Goal: Task Accomplishment & Management: Manage account settings

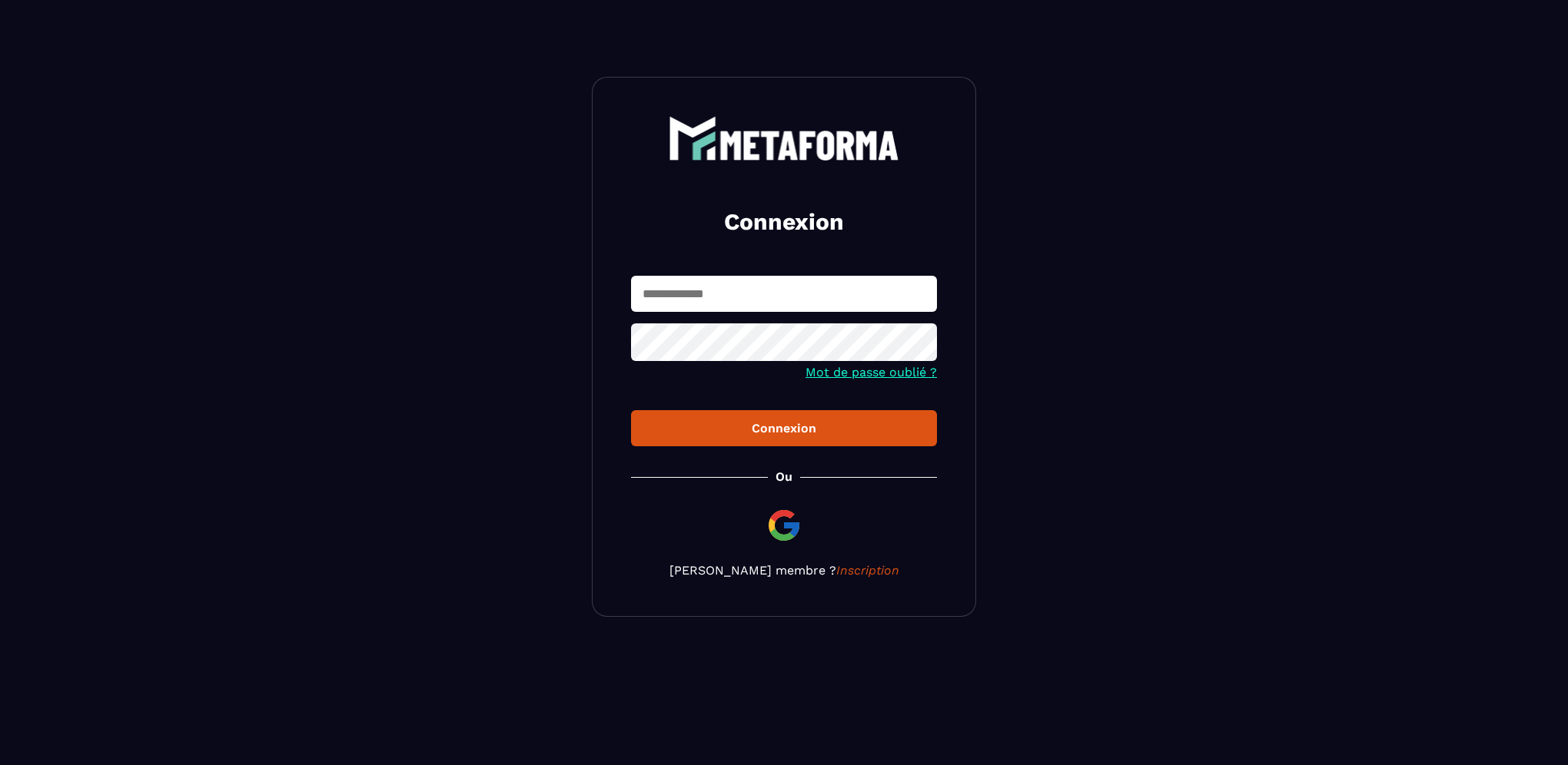
type input "**********"
click at [804, 431] on div "Connexion" at bounding box center [783, 428] width 281 height 14
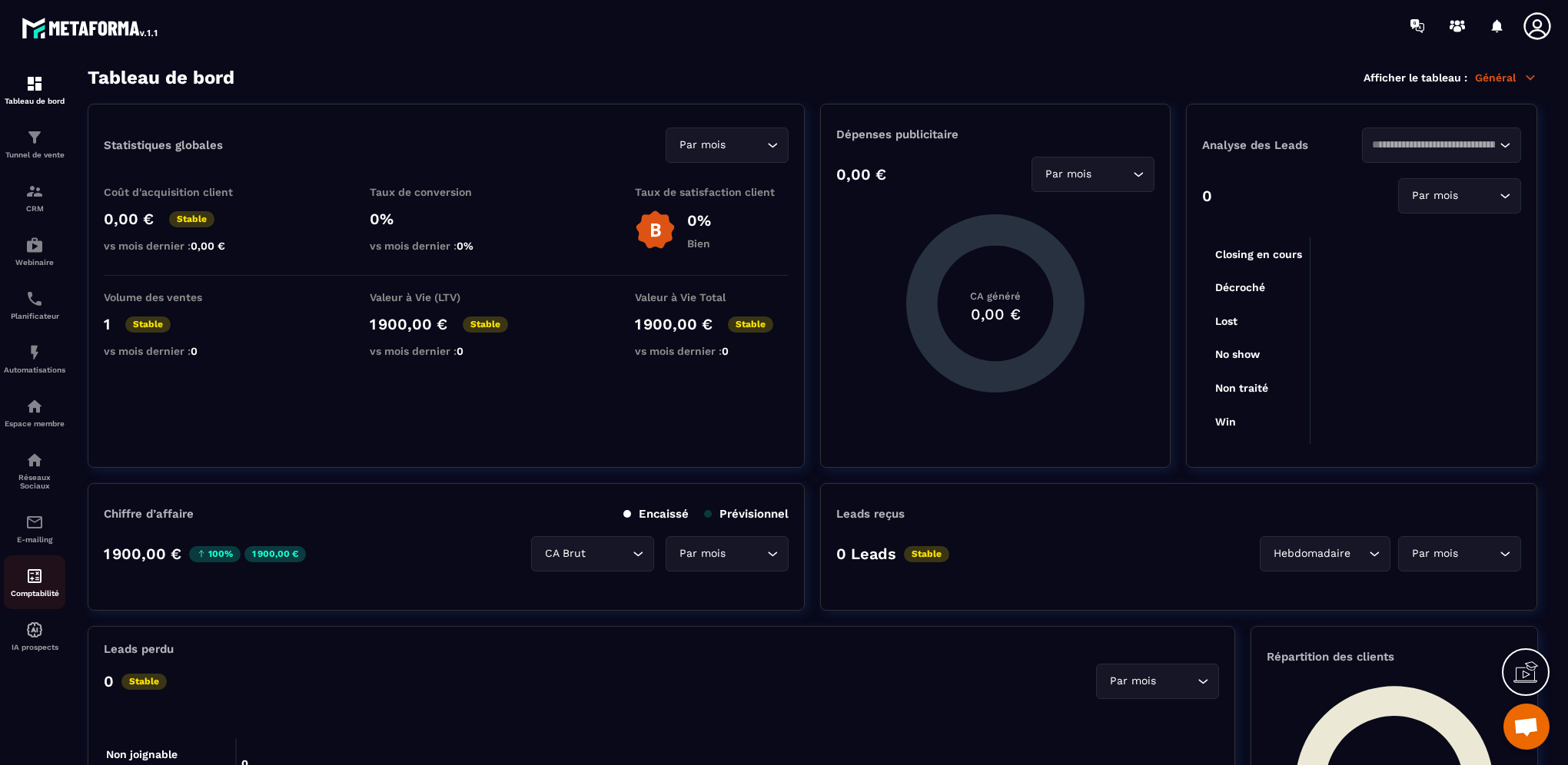
click at [41, 578] on img at bounding box center [35, 576] width 19 height 19
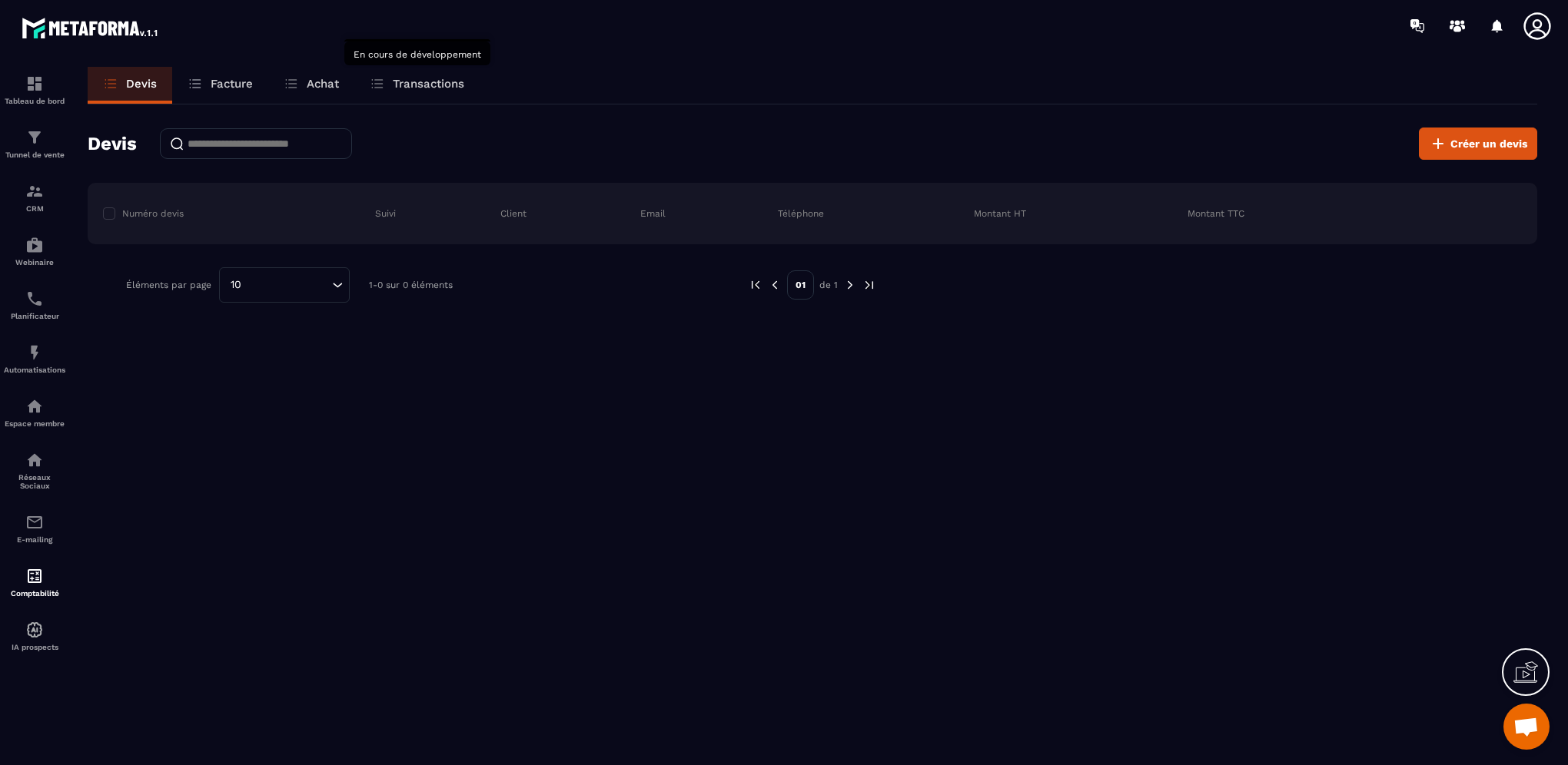
click at [427, 80] on p "Transactions" at bounding box center [428, 84] width 72 height 14
click at [428, 81] on p "Transactions" at bounding box center [428, 84] width 72 height 14
click at [24, 91] on div "Tableau de bord" at bounding box center [35, 90] width 62 height 30
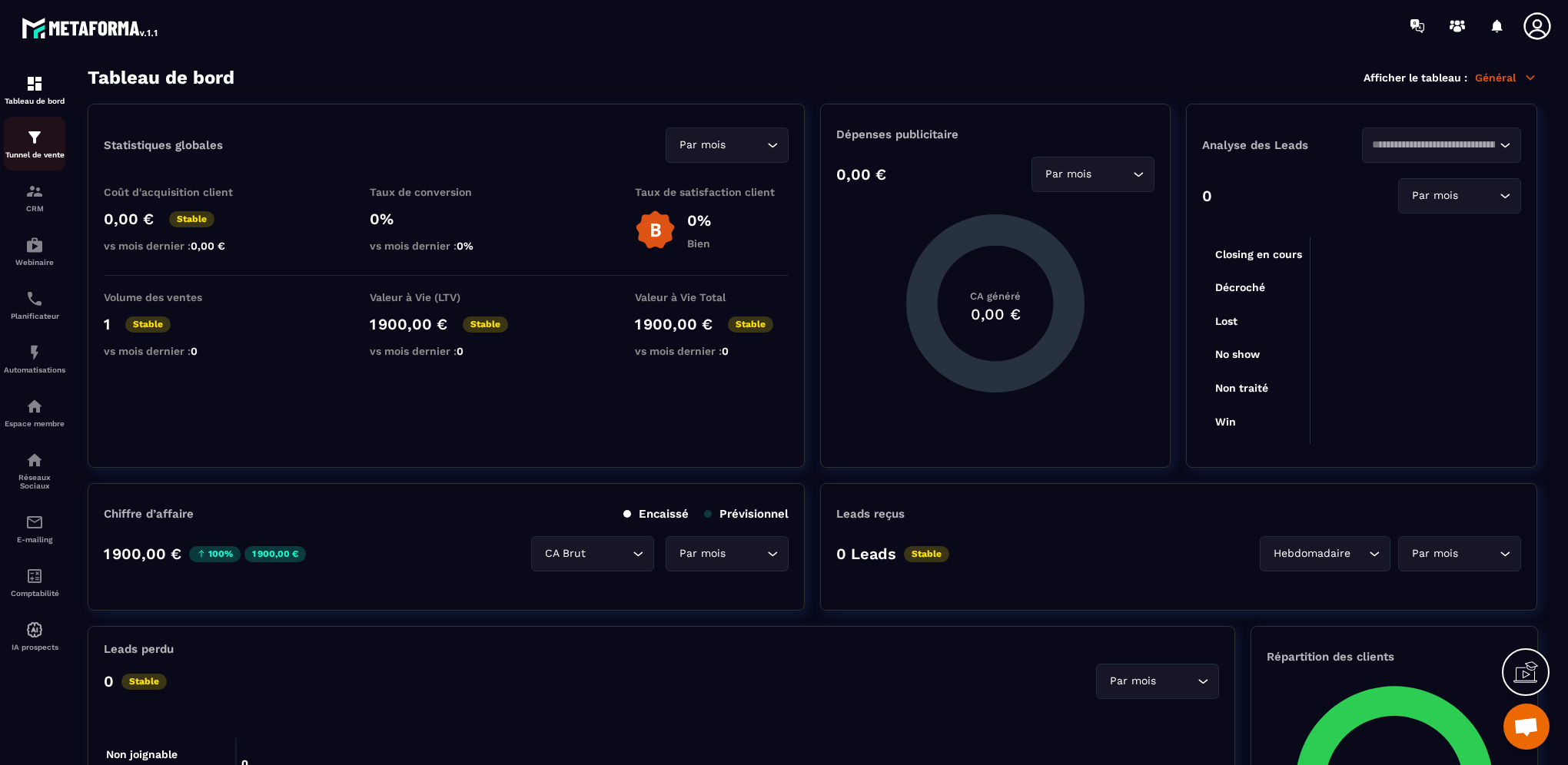
click at [34, 144] on img at bounding box center [35, 138] width 19 height 19
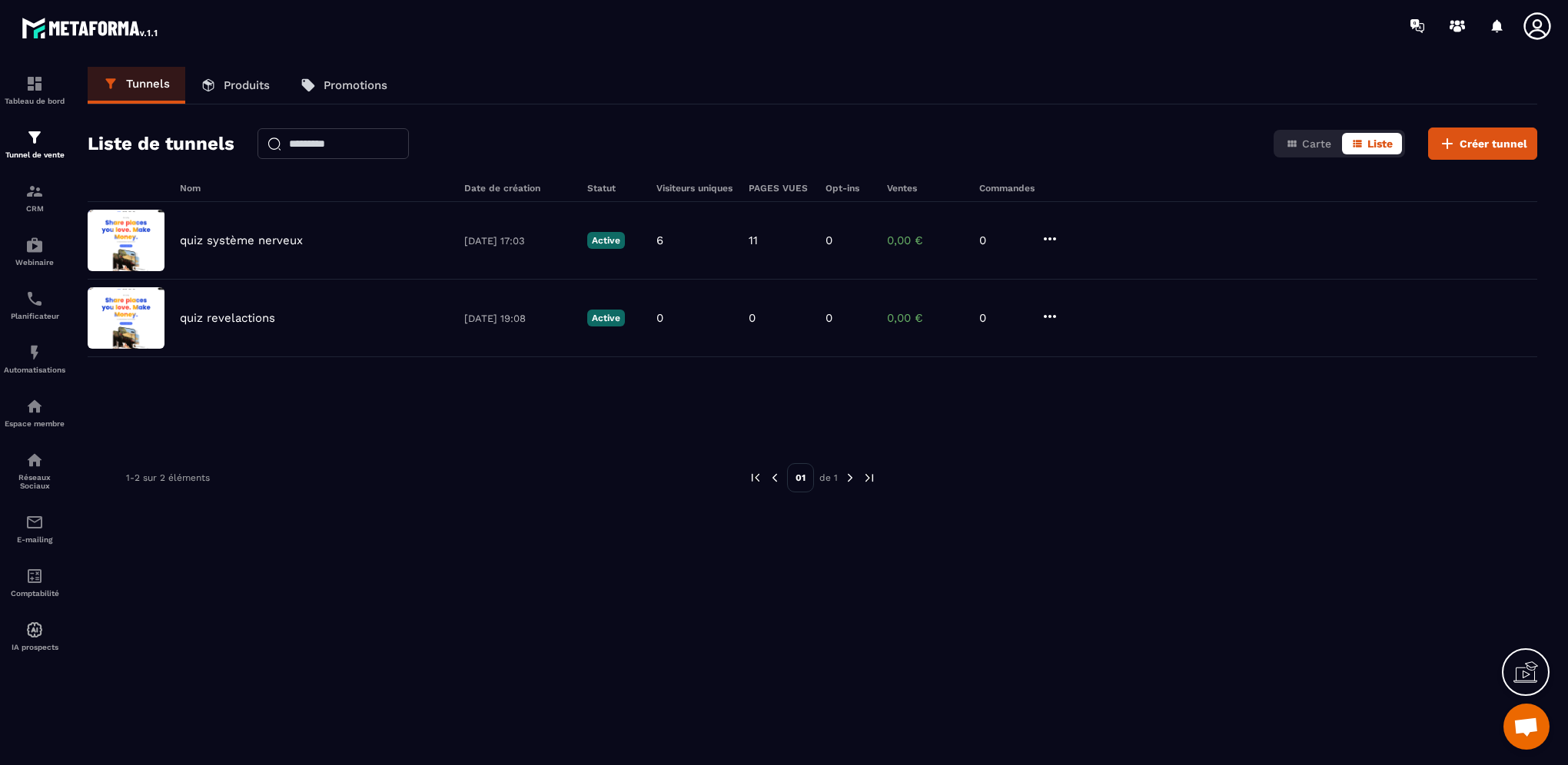
click at [240, 71] on link "Produits" at bounding box center [235, 85] width 100 height 37
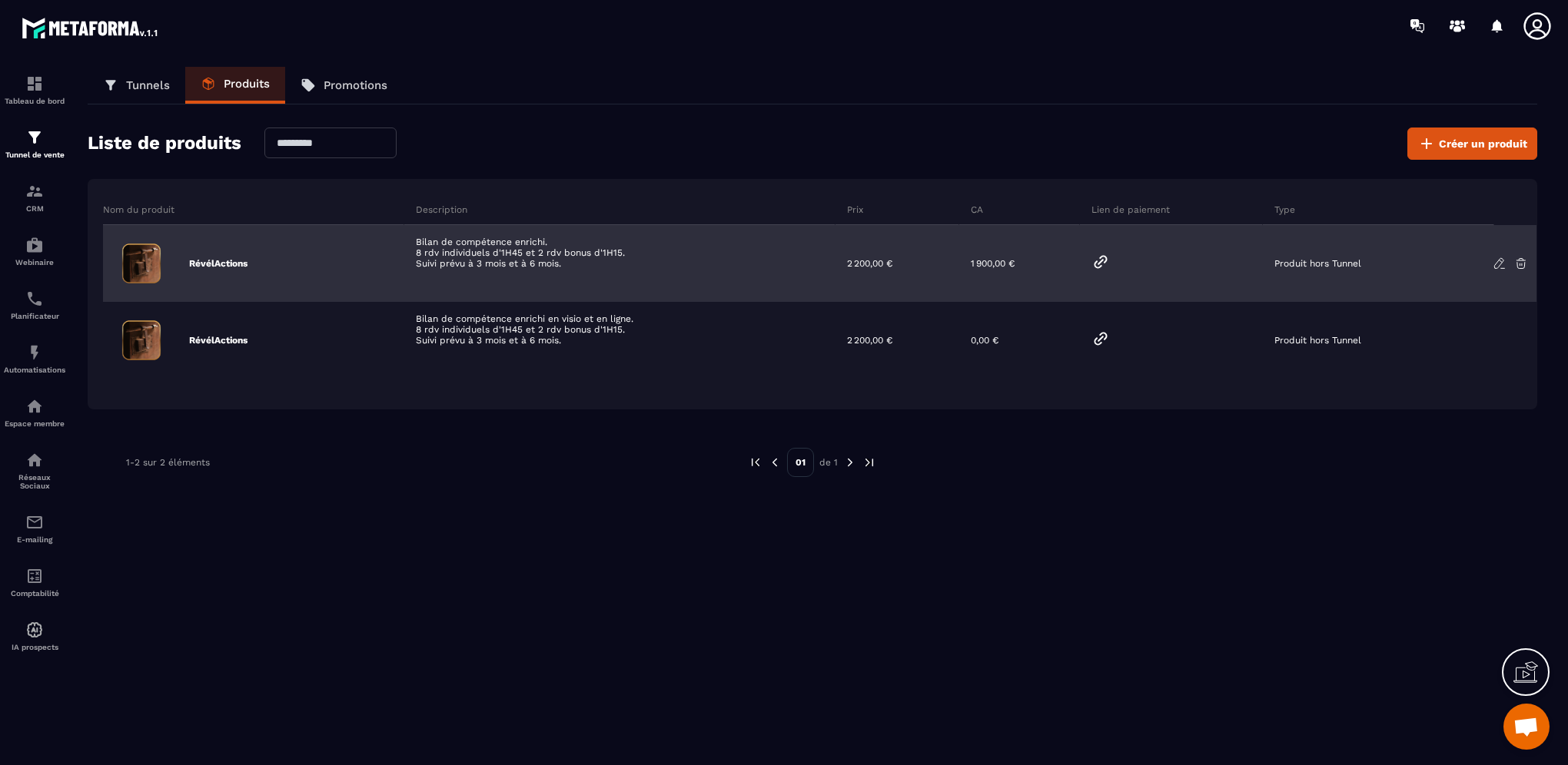
click at [1058, 270] on div "1 900,00 €" at bounding box center [1019, 263] width 121 height 77
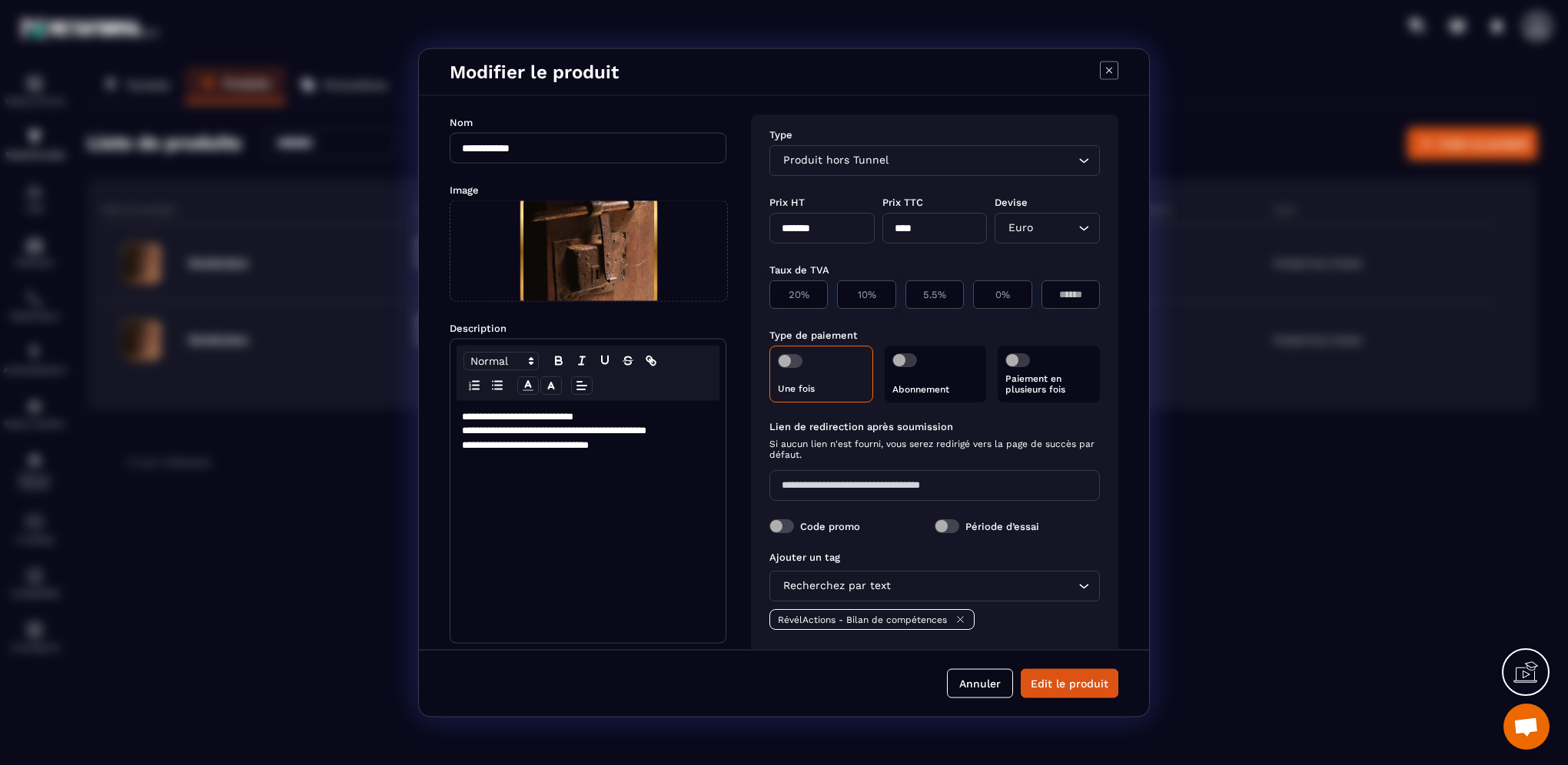
click at [1105, 71] on icon "Modal window" at bounding box center [1109, 71] width 19 height 19
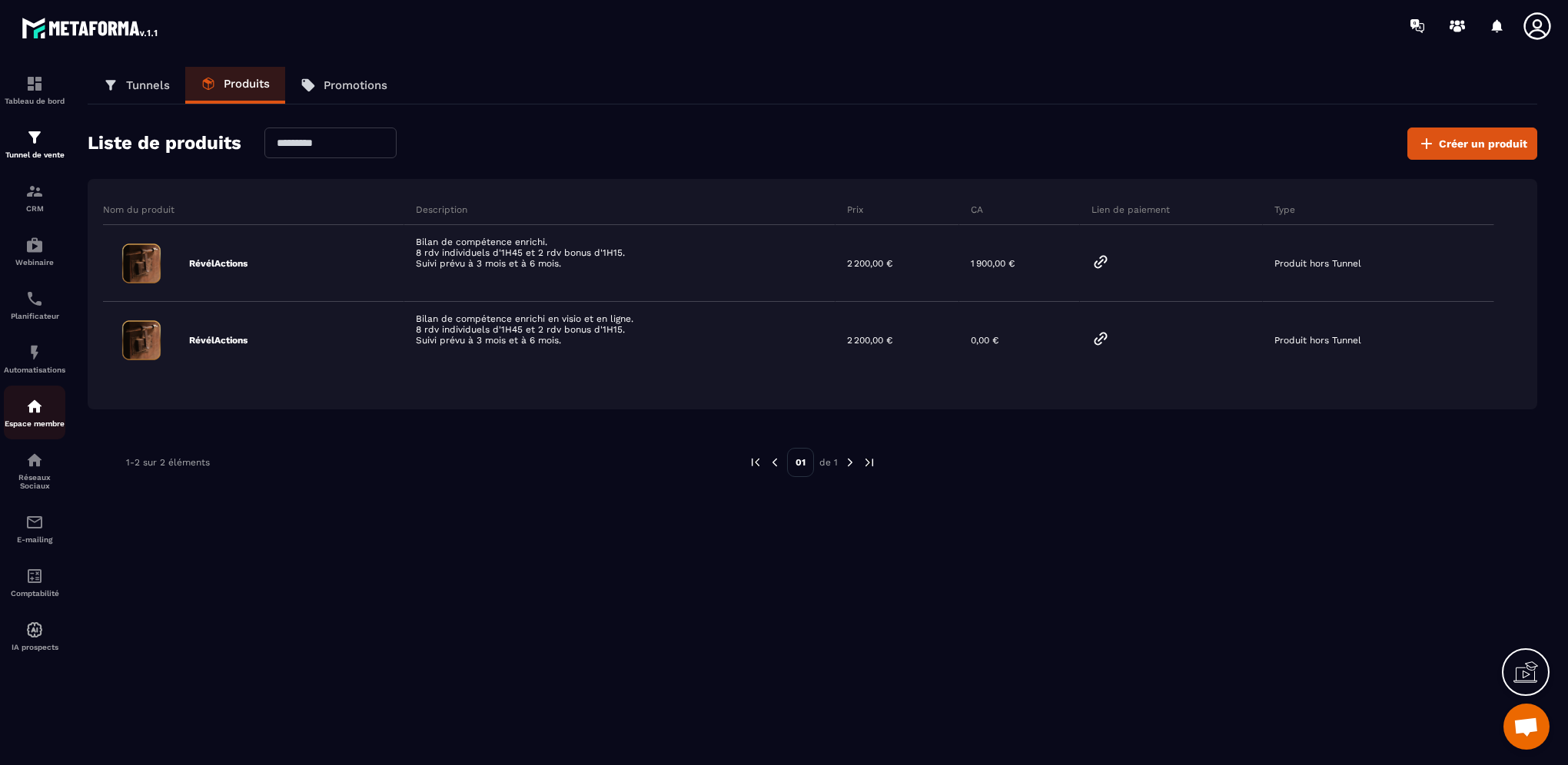
click at [26, 413] on img at bounding box center [35, 406] width 19 height 19
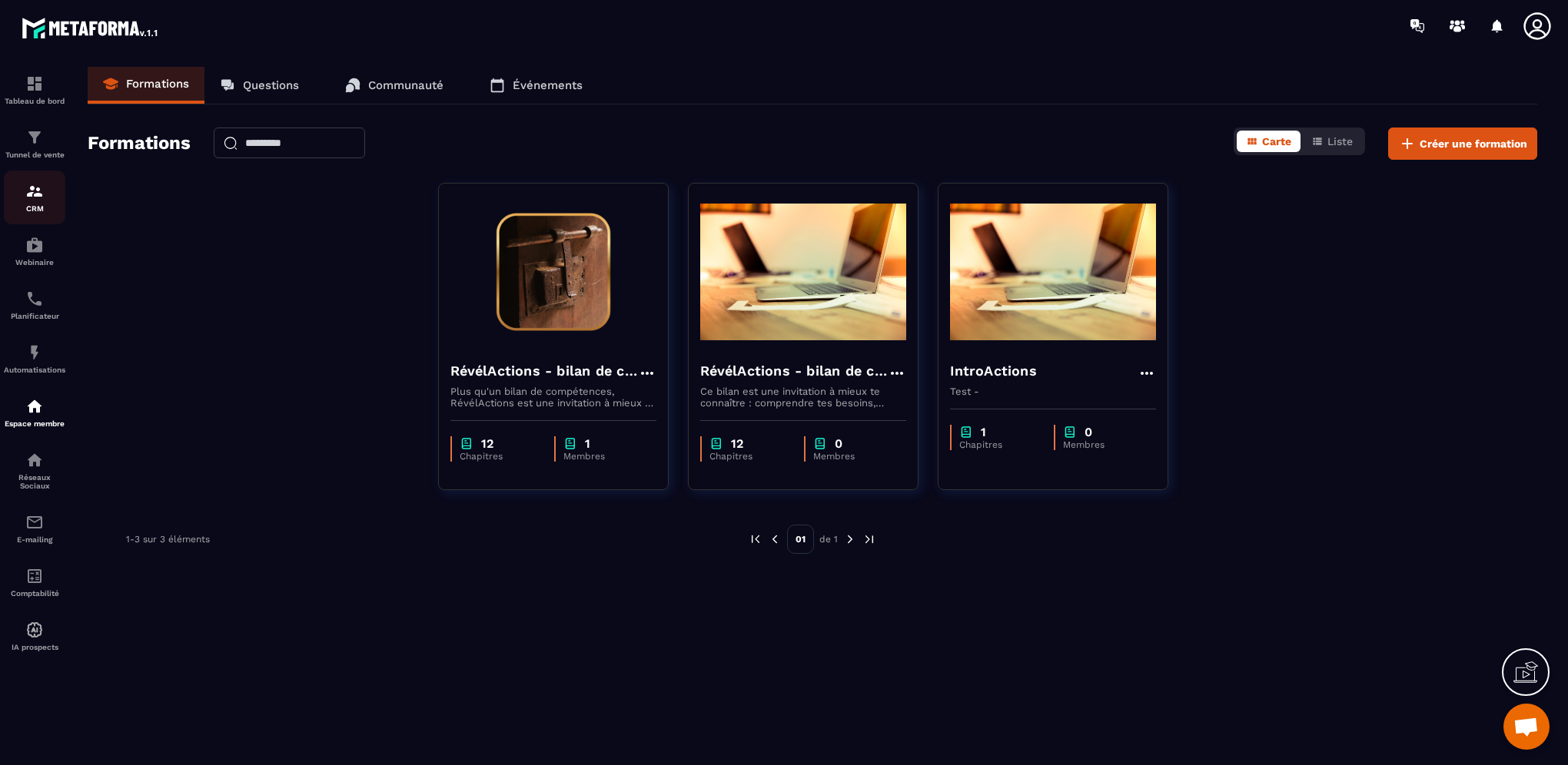
click at [38, 196] on img at bounding box center [35, 192] width 19 height 19
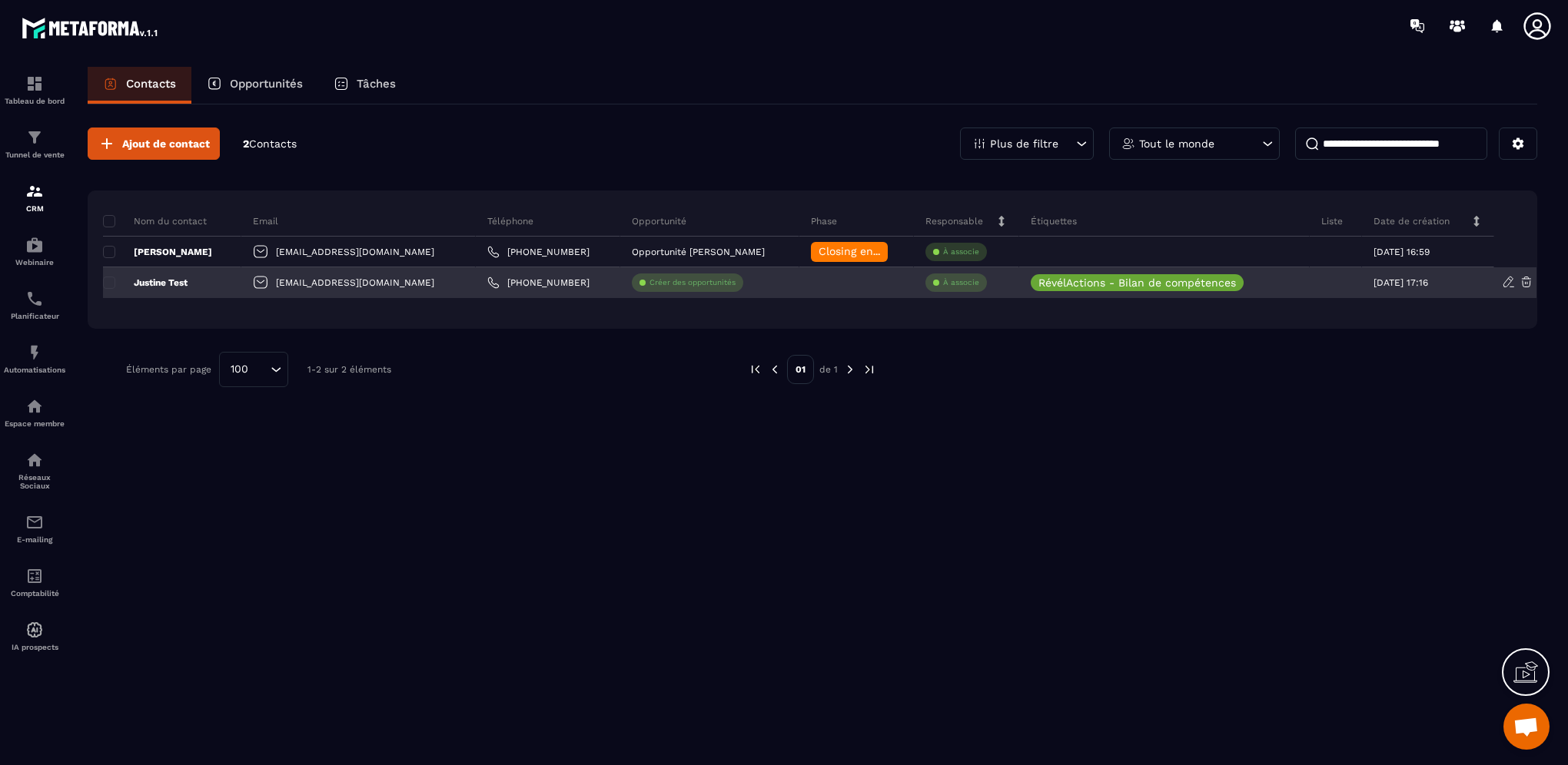
click at [925, 276] on div "À associe" at bounding box center [956, 283] width 62 height 19
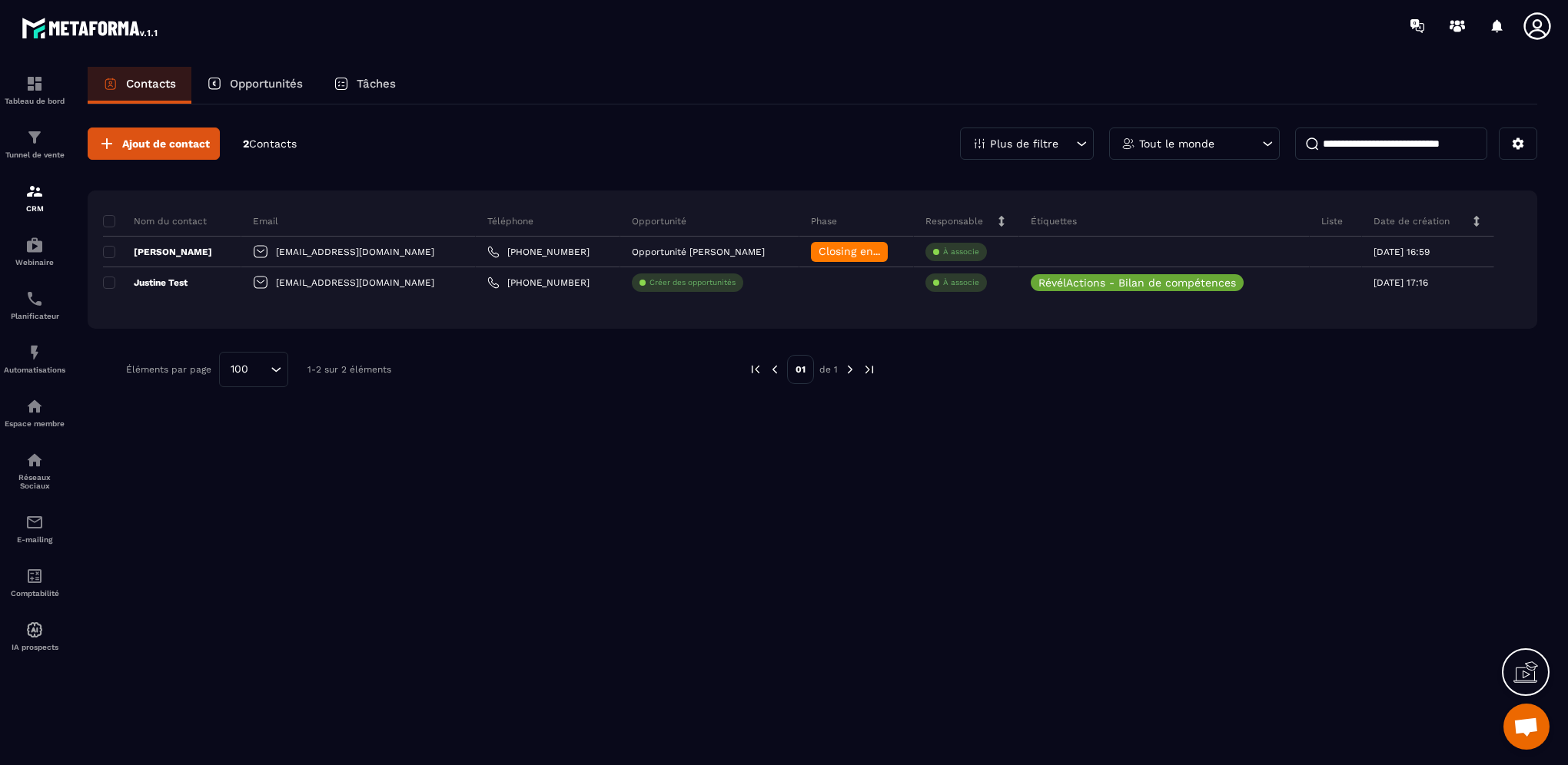
click at [1429, 304] on div "Nom du contact Email Téléphone Opportunité Phase Responsable Étiquettes Liste D…" at bounding box center [813, 260] width 1450 height 138
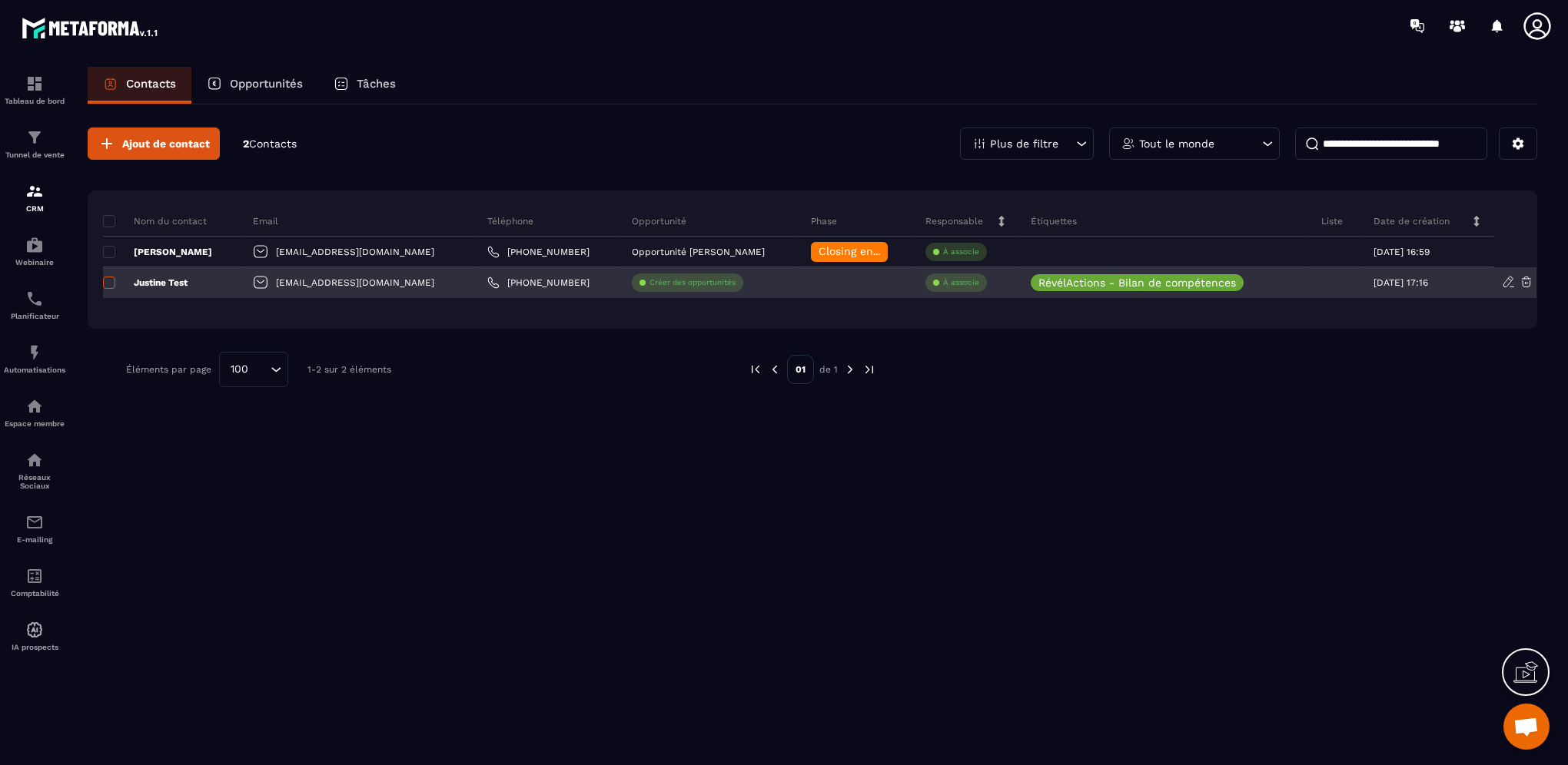
click at [111, 283] on span at bounding box center [109, 283] width 13 height 13
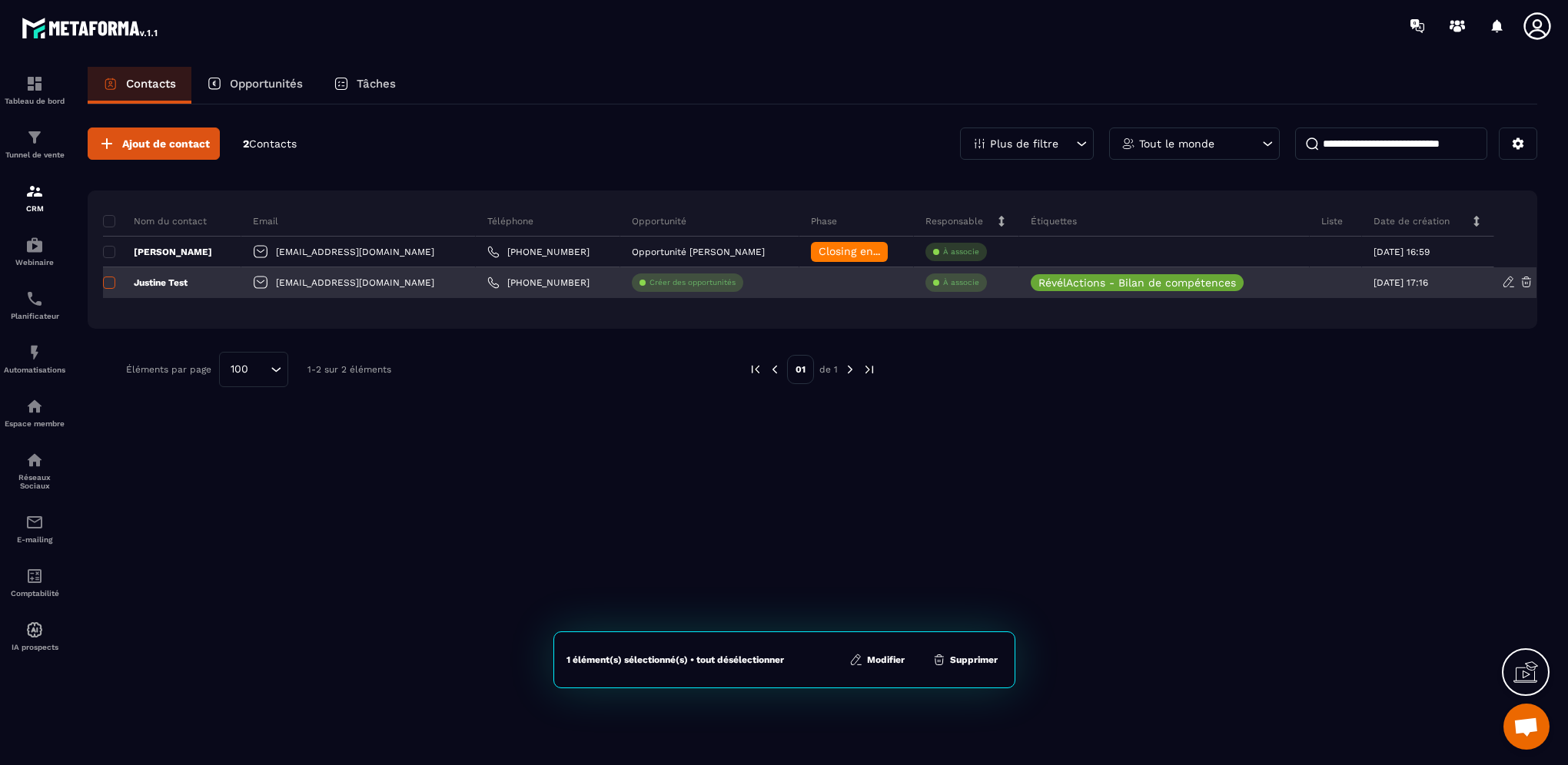
click at [107, 281] on span at bounding box center [109, 283] width 13 height 13
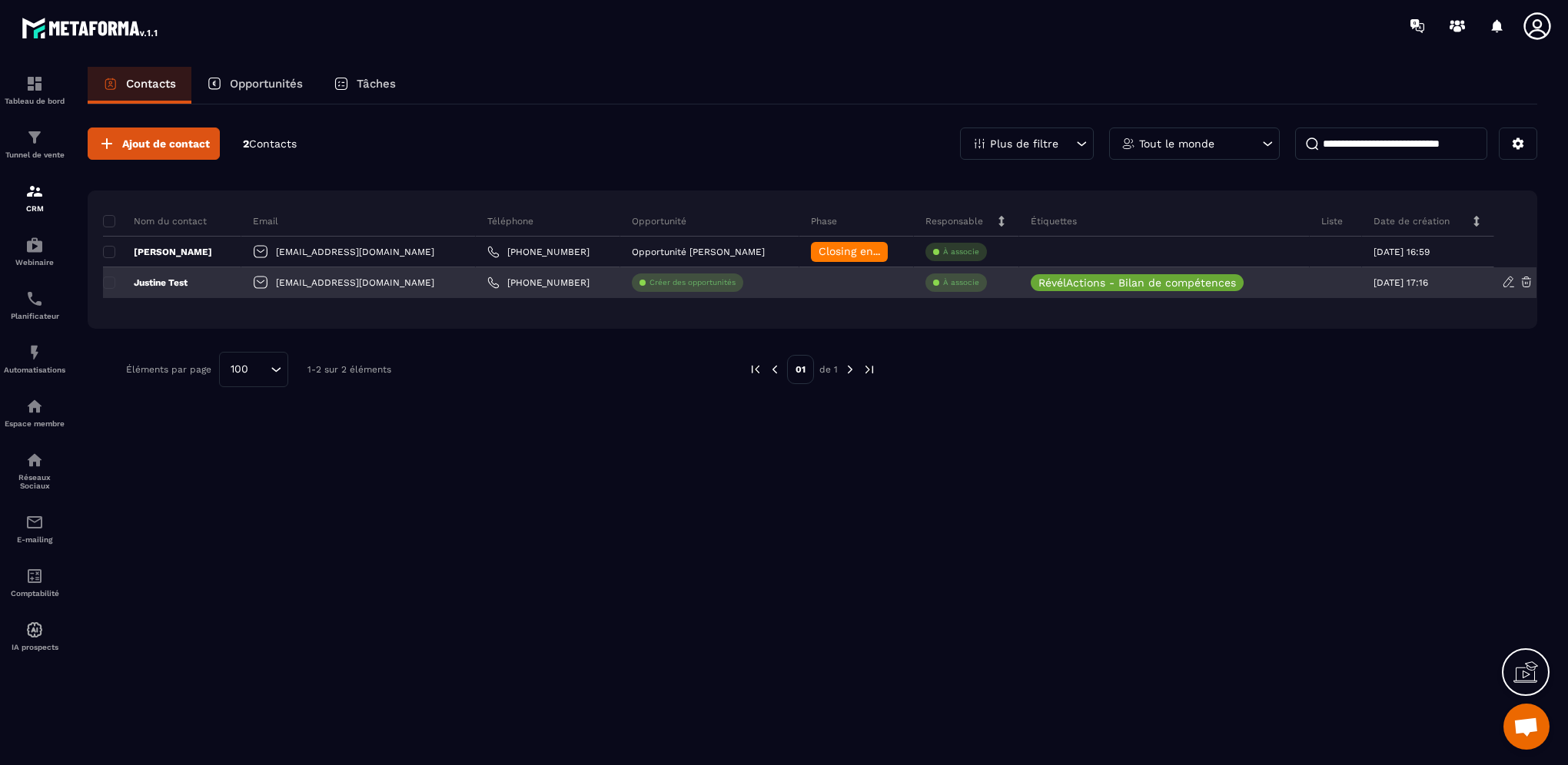
click at [1506, 280] on icon at bounding box center [1509, 282] width 14 height 14
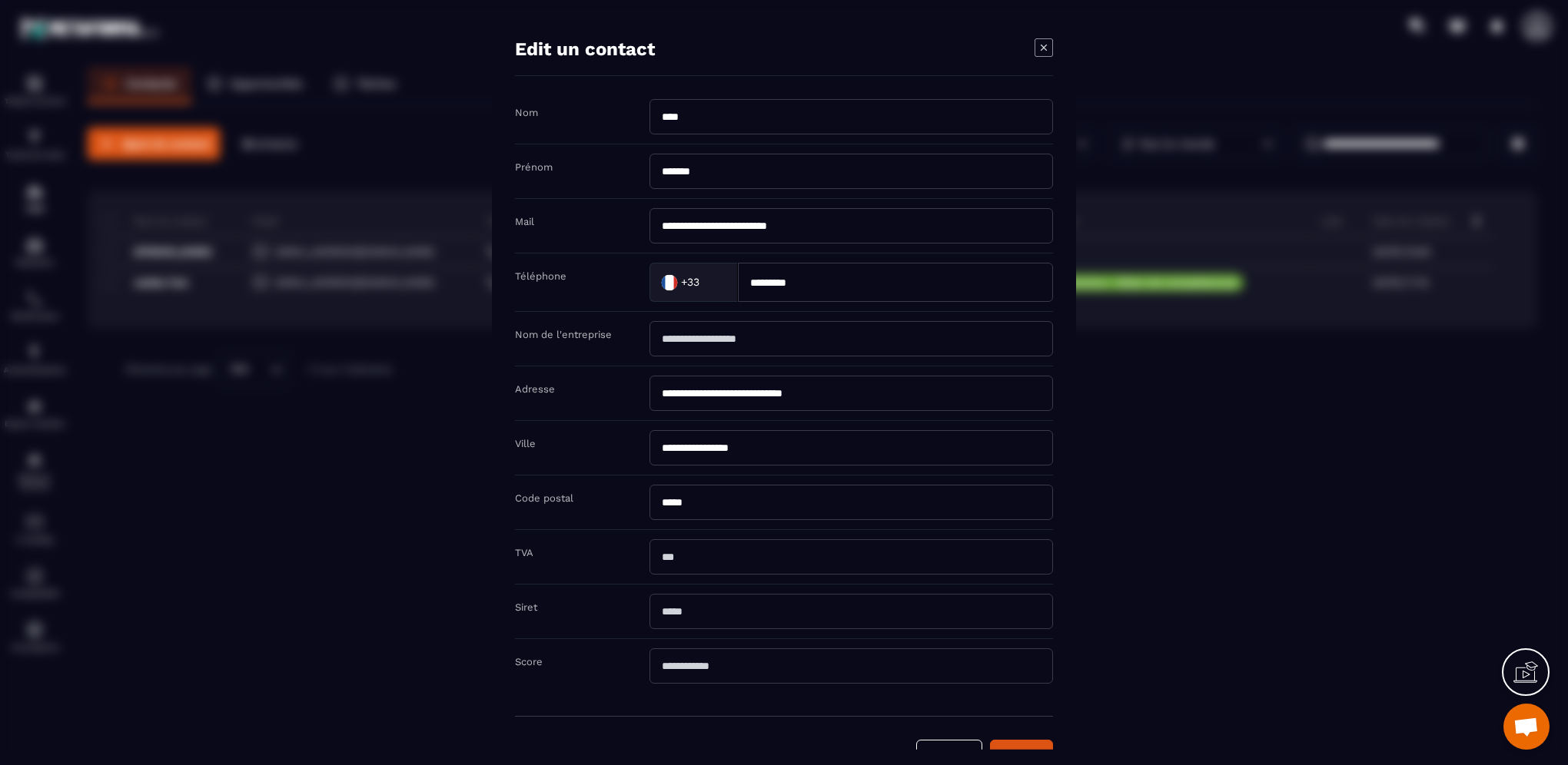
click at [1170, 620] on div "Modal window" at bounding box center [784, 382] width 1568 height 765
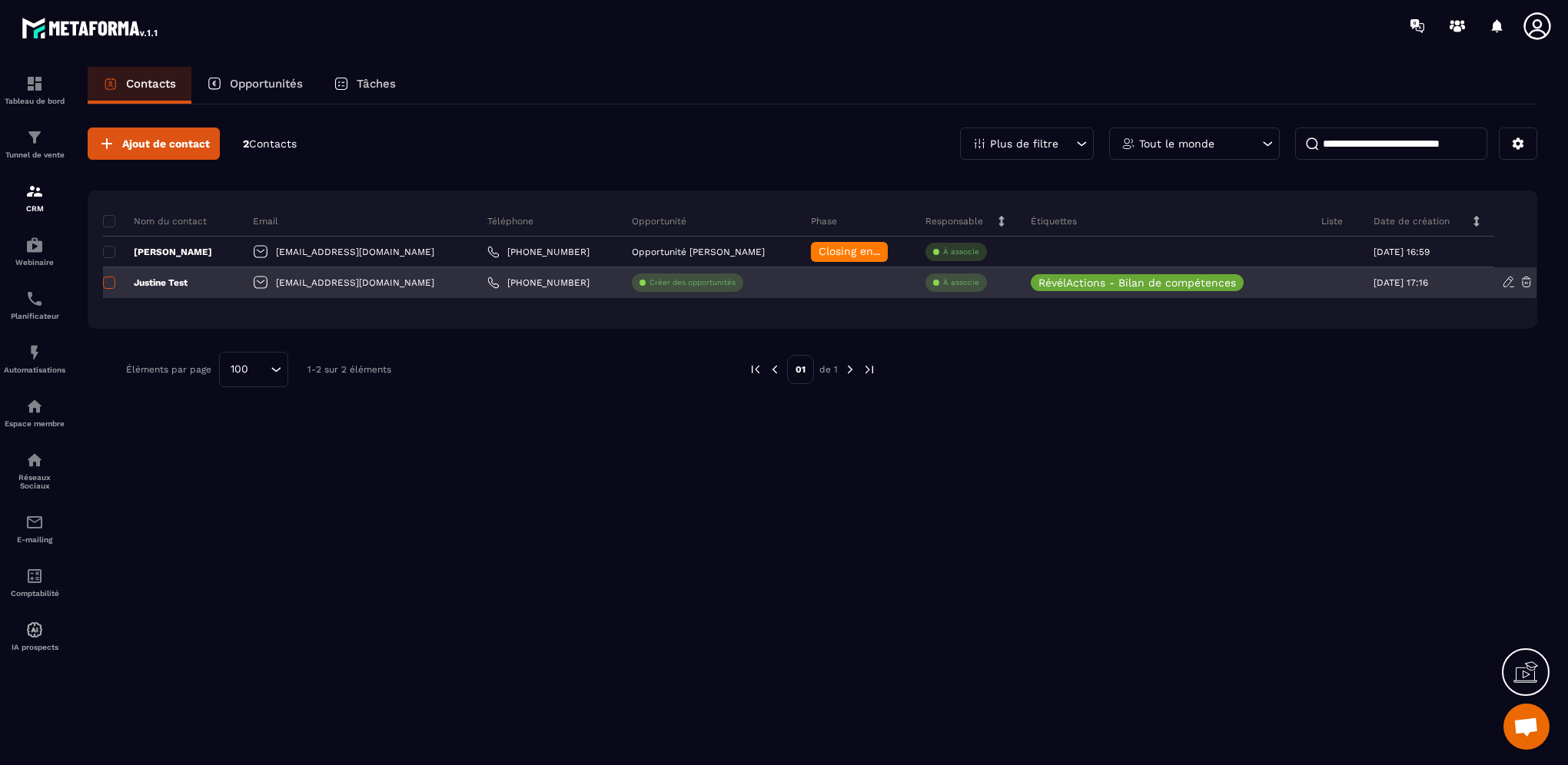
click at [107, 281] on span at bounding box center [109, 283] width 13 height 13
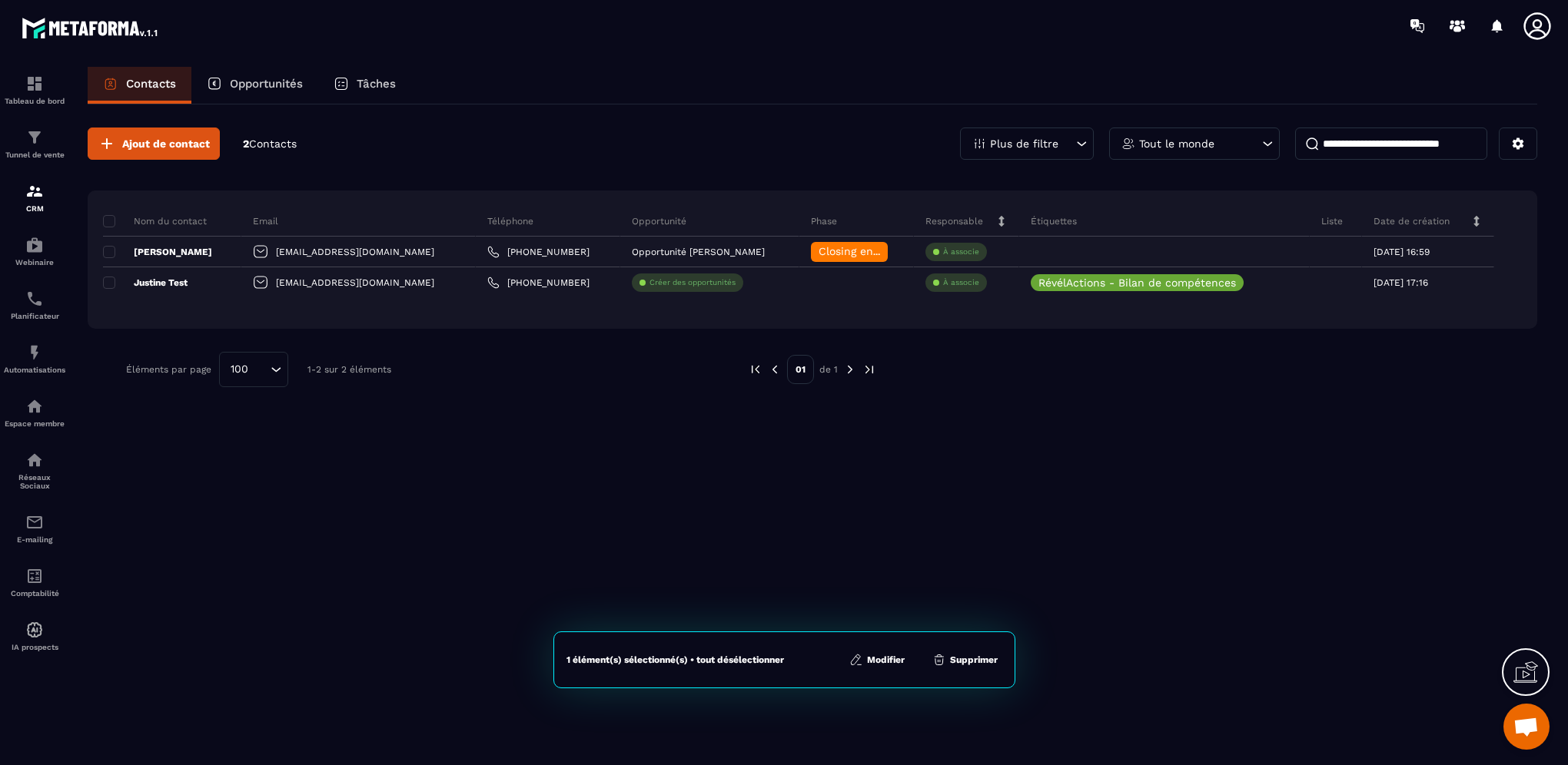
click at [901, 656] on button "Modifier" at bounding box center [877, 659] width 64 height 15
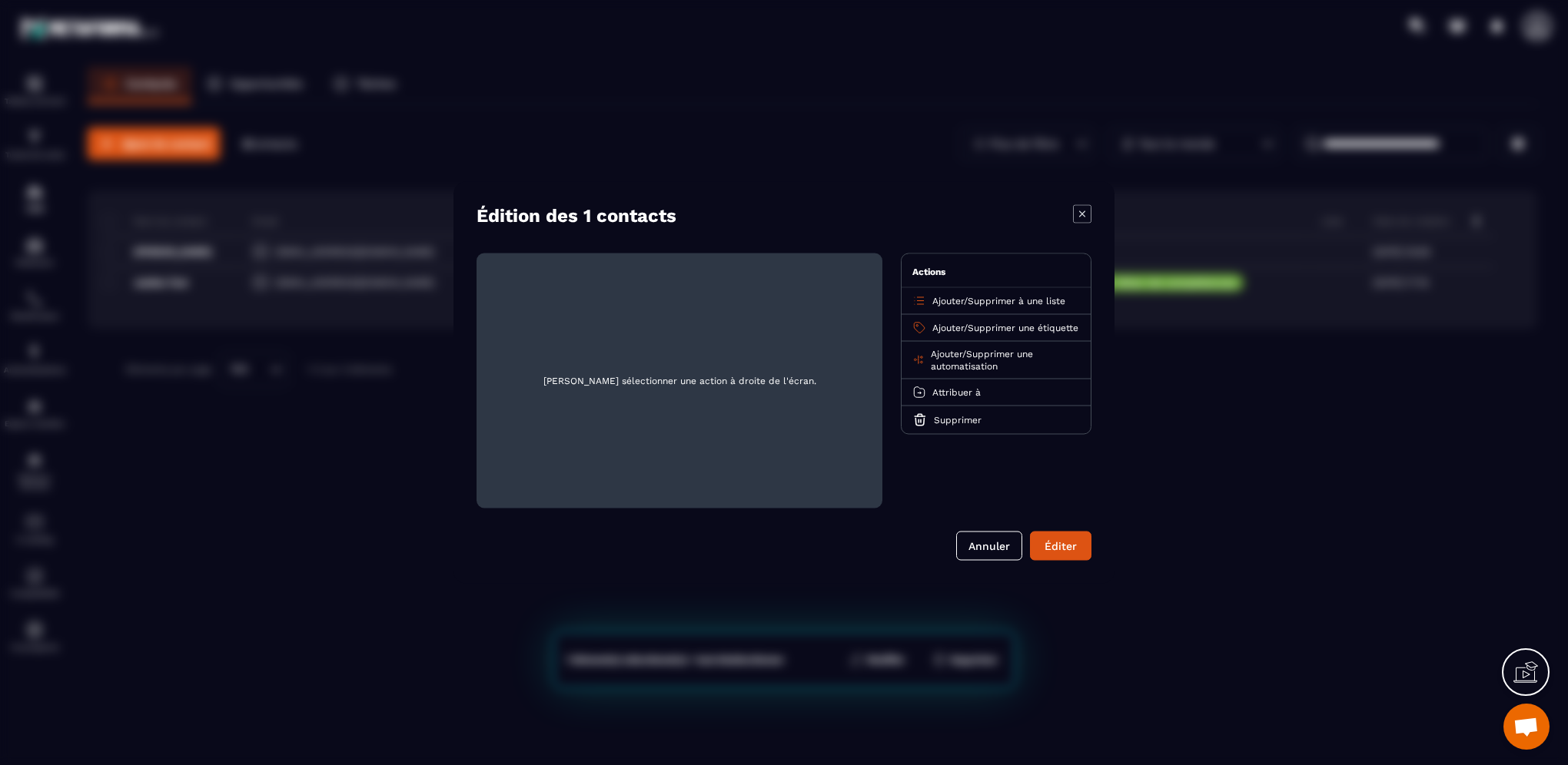
click at [959, 372] on span "Supprimer une automatisation" at bounding box center [982, 360] width 102 height 23
click at [964, 422] on p "Achat formation" at bounding box center [996, 415] width 135 height 15
click at [957, 301] on span "Ajouter" at bounding box center [948, 301] width 31 height 11
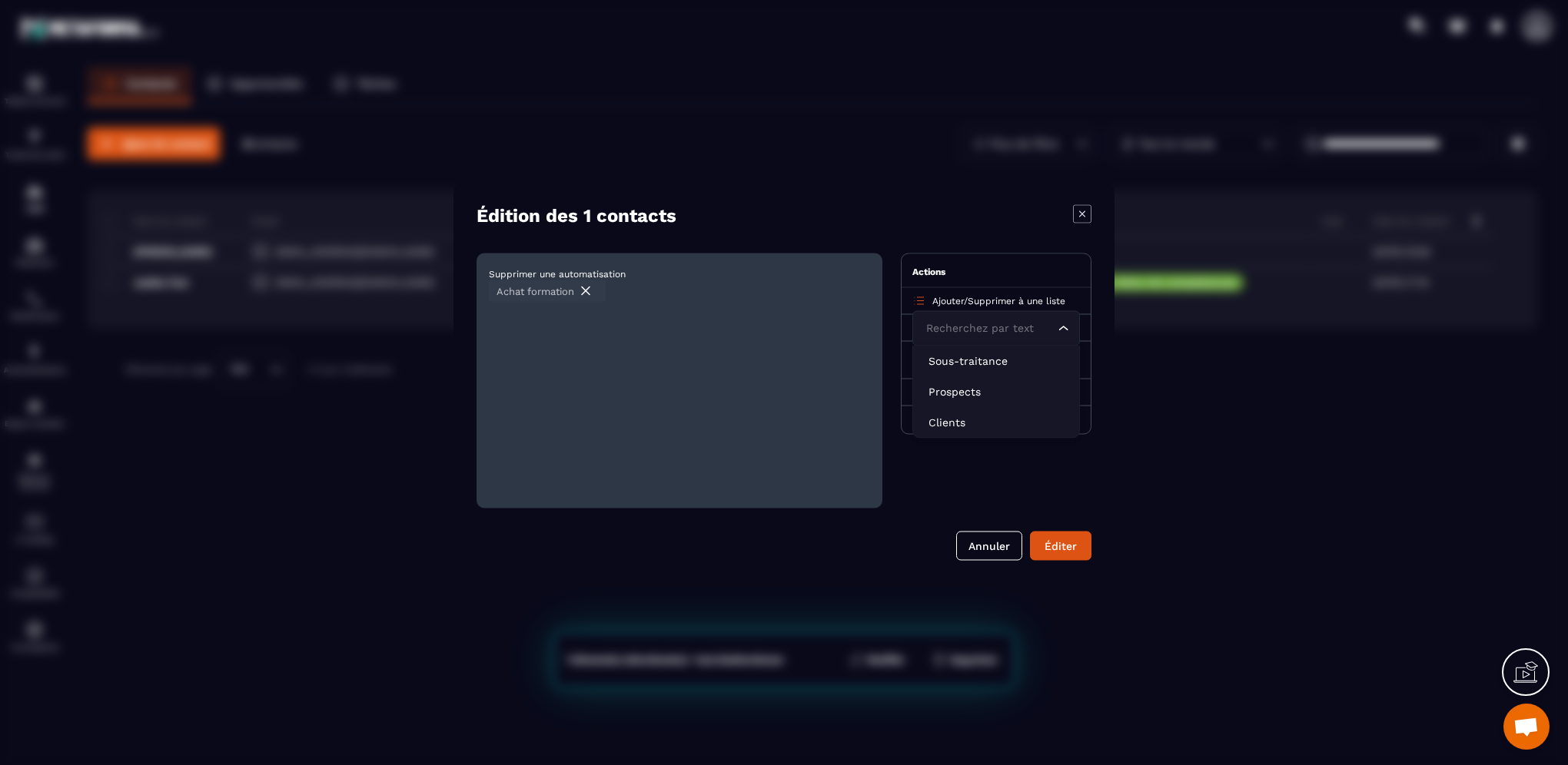
click at [957, 301] on span "Ajouter" at bounding box center [948, 301] width 31 height 11
click at [959, 331] on span "Ajouter" at bounding box center [948, 328] width 31 height 11
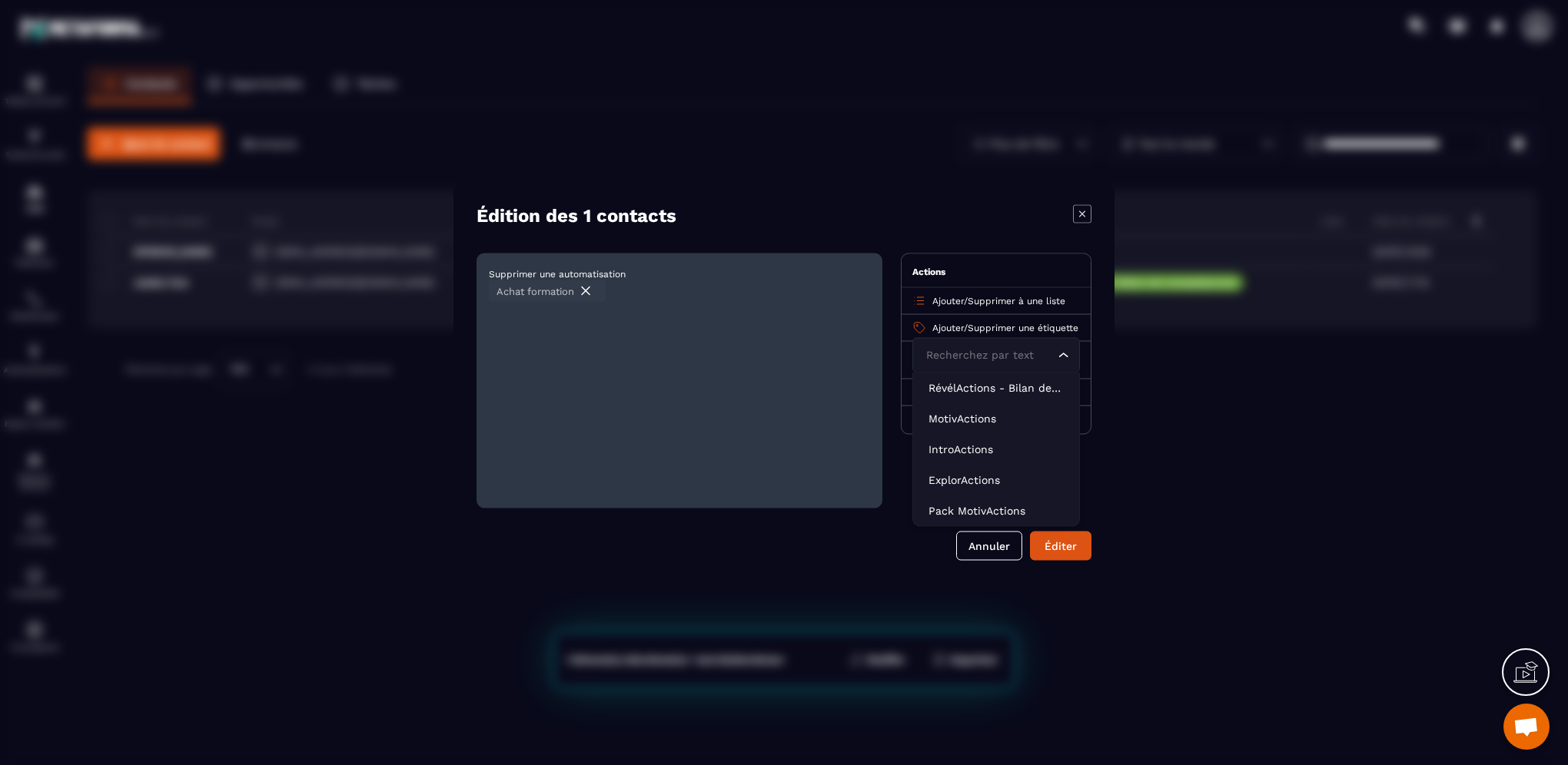
click at [588, 290] on img "Modal window" at bounding box center [585, 291] width 15 height 15
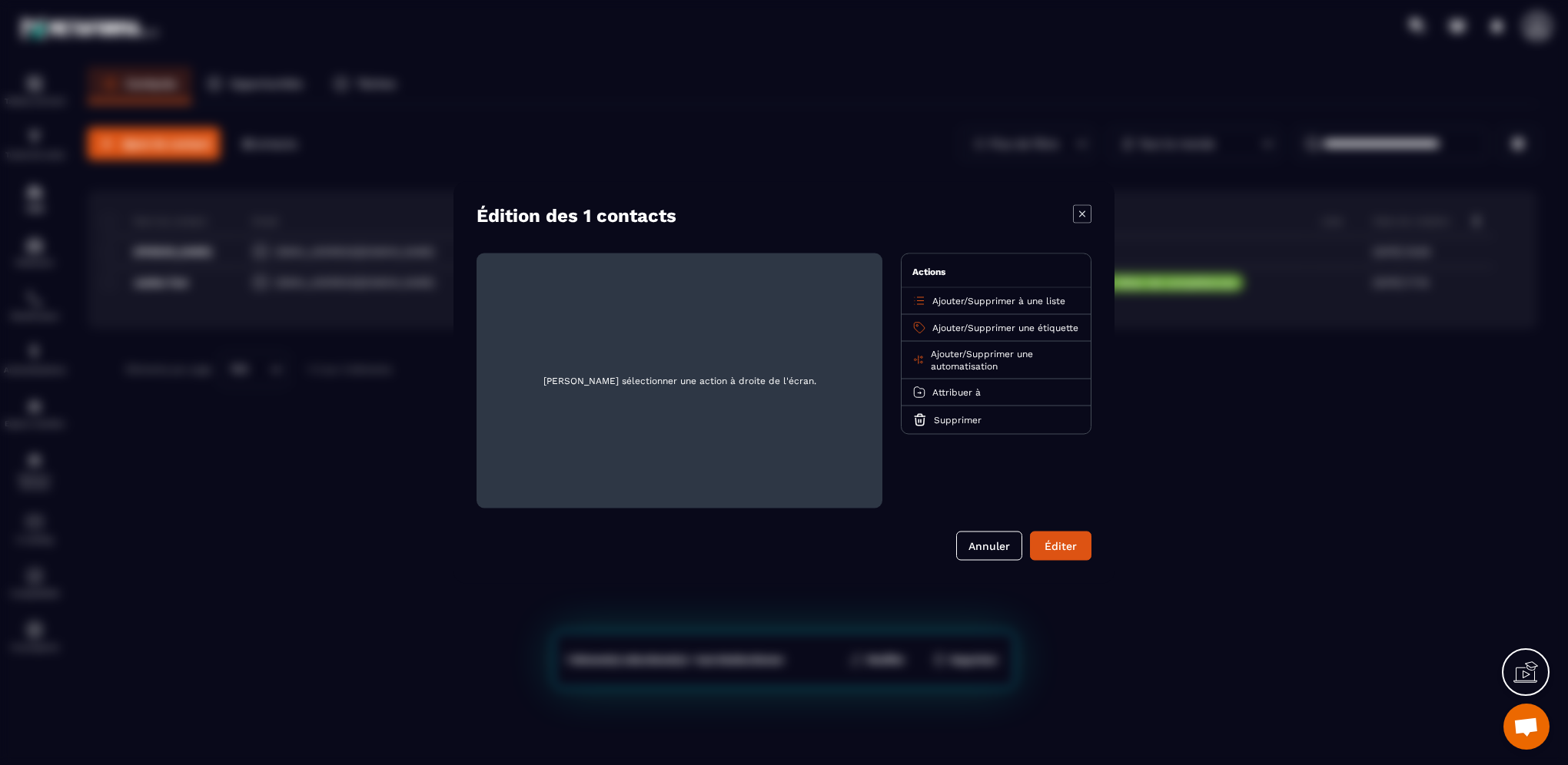
click at [1077, 206] on icon "Modal window" at bounding box center [1082, 214] width 19 height 19
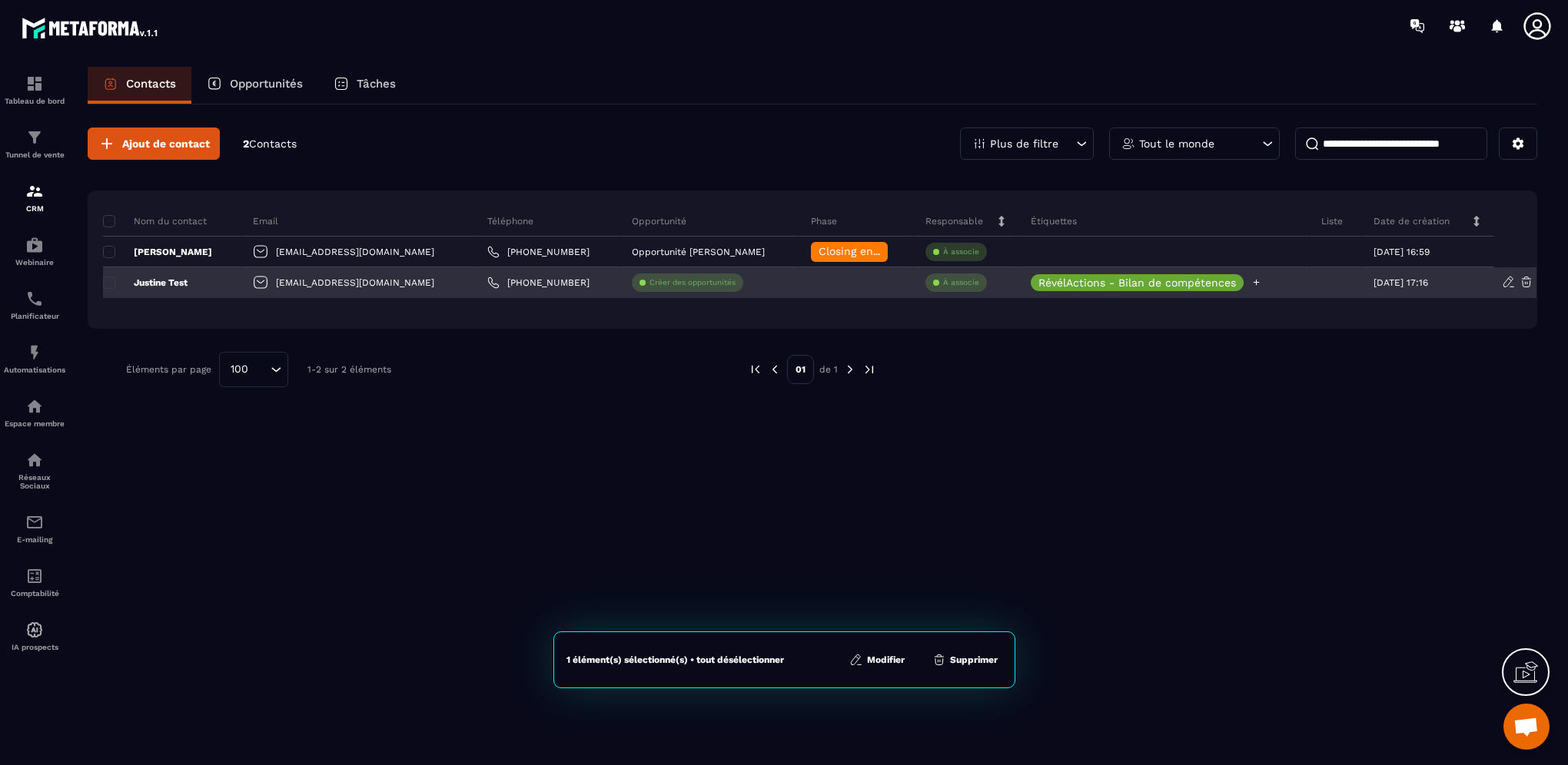
click at [1251, 283] on icon at bounding box center [1256, 282] width 10 height 10
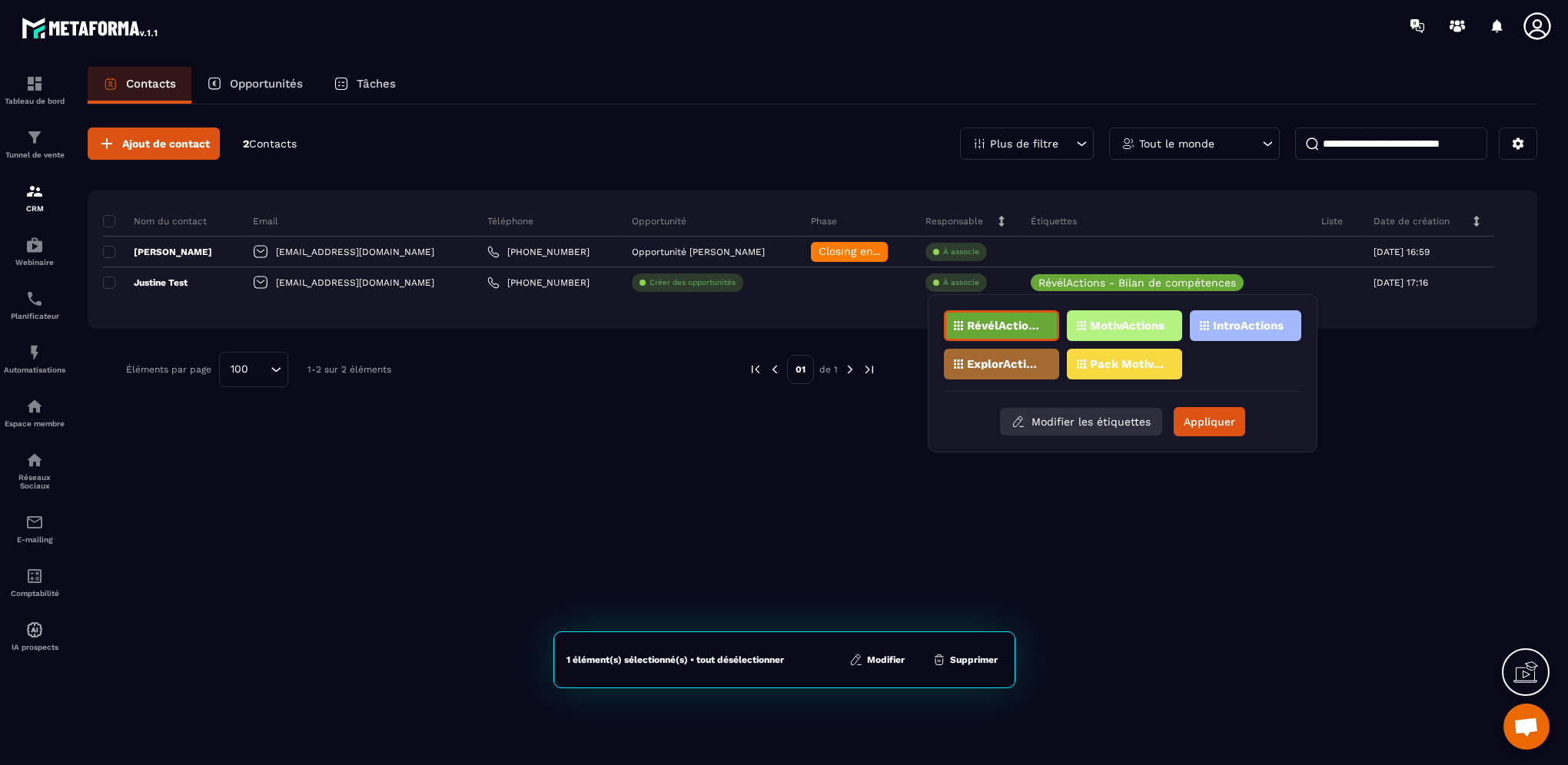
click at [1053, 427] on button "Modifier les étiquettes" at bounding box center [1081, 421] width 162 height 28
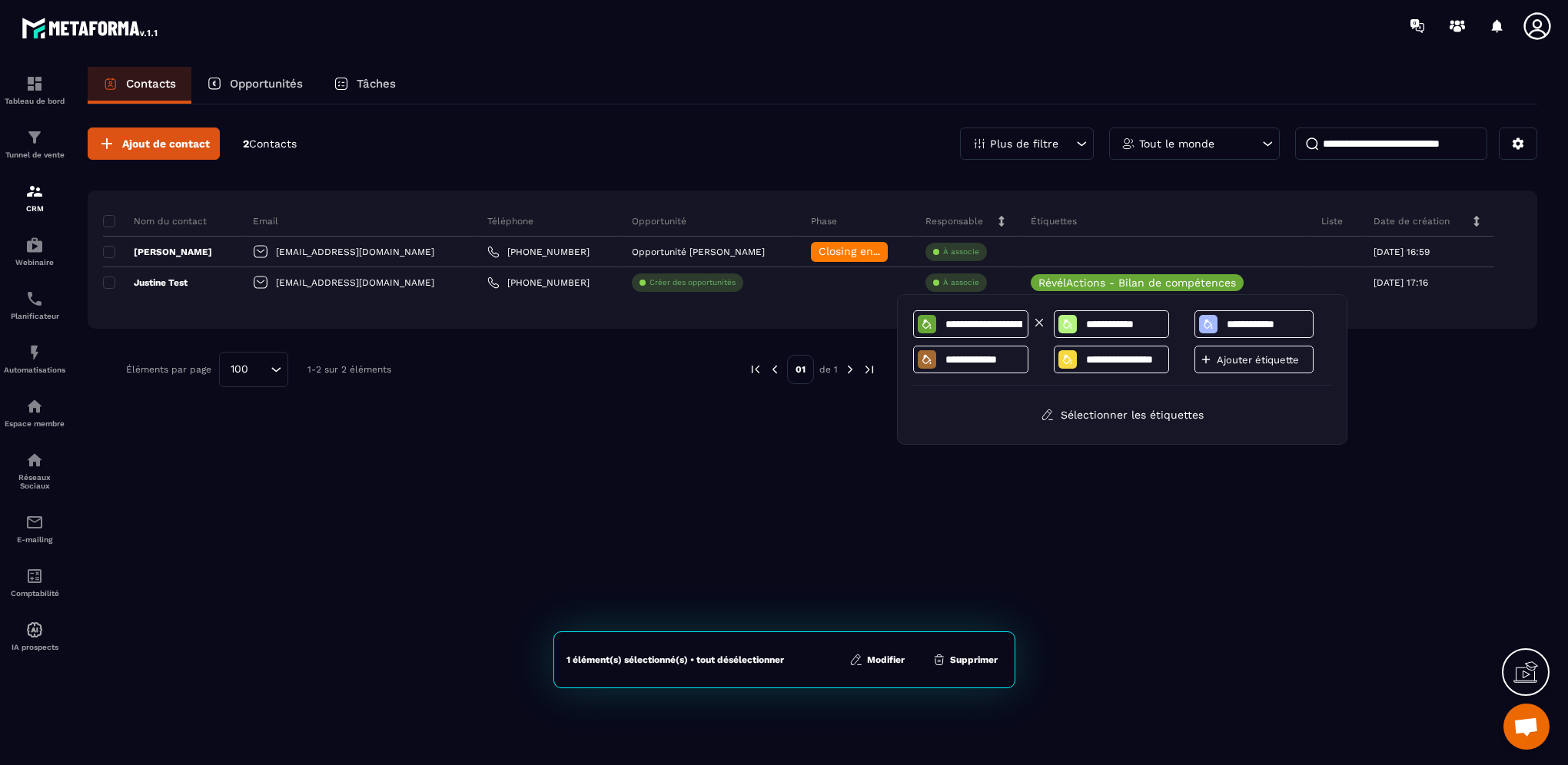
click at [925, 324] on icon at bounding box center [927, 324] width 13 height 13
click at [913, 357] on div at bounding box center [913, 355] width 14 height 14
click at [1015, 390] on div "**********" at bounding box center [1122, 370] width 418 height 118
click at [1061, 361] on icon at bounding box center [1067, 359] width 13 height 13
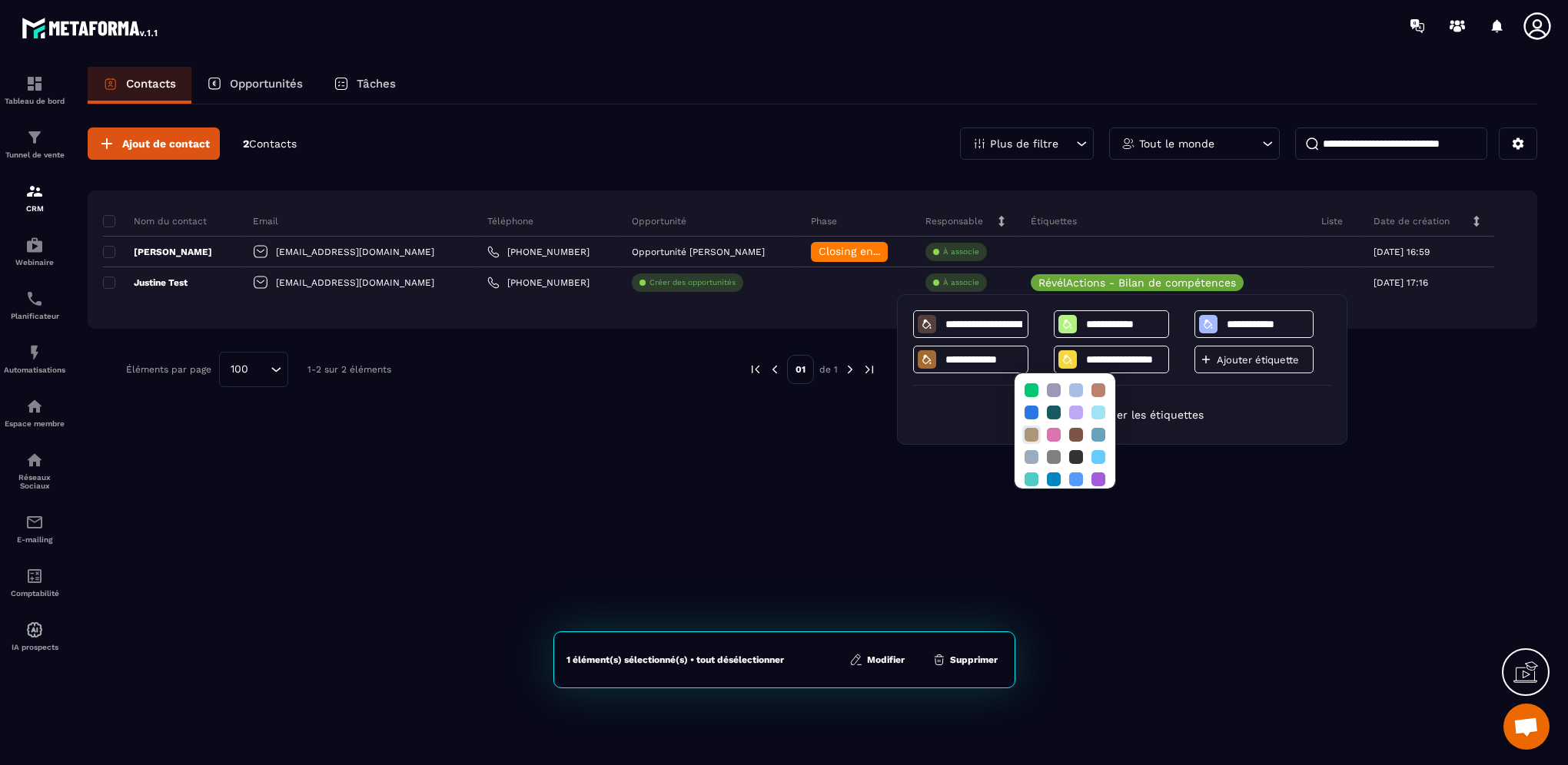
click at [1031, 435] on div at bounding box center [1032, 435] width 14 height 14
click at [923, 355] on icon at bounding box center [927, 359] width 8 height 9
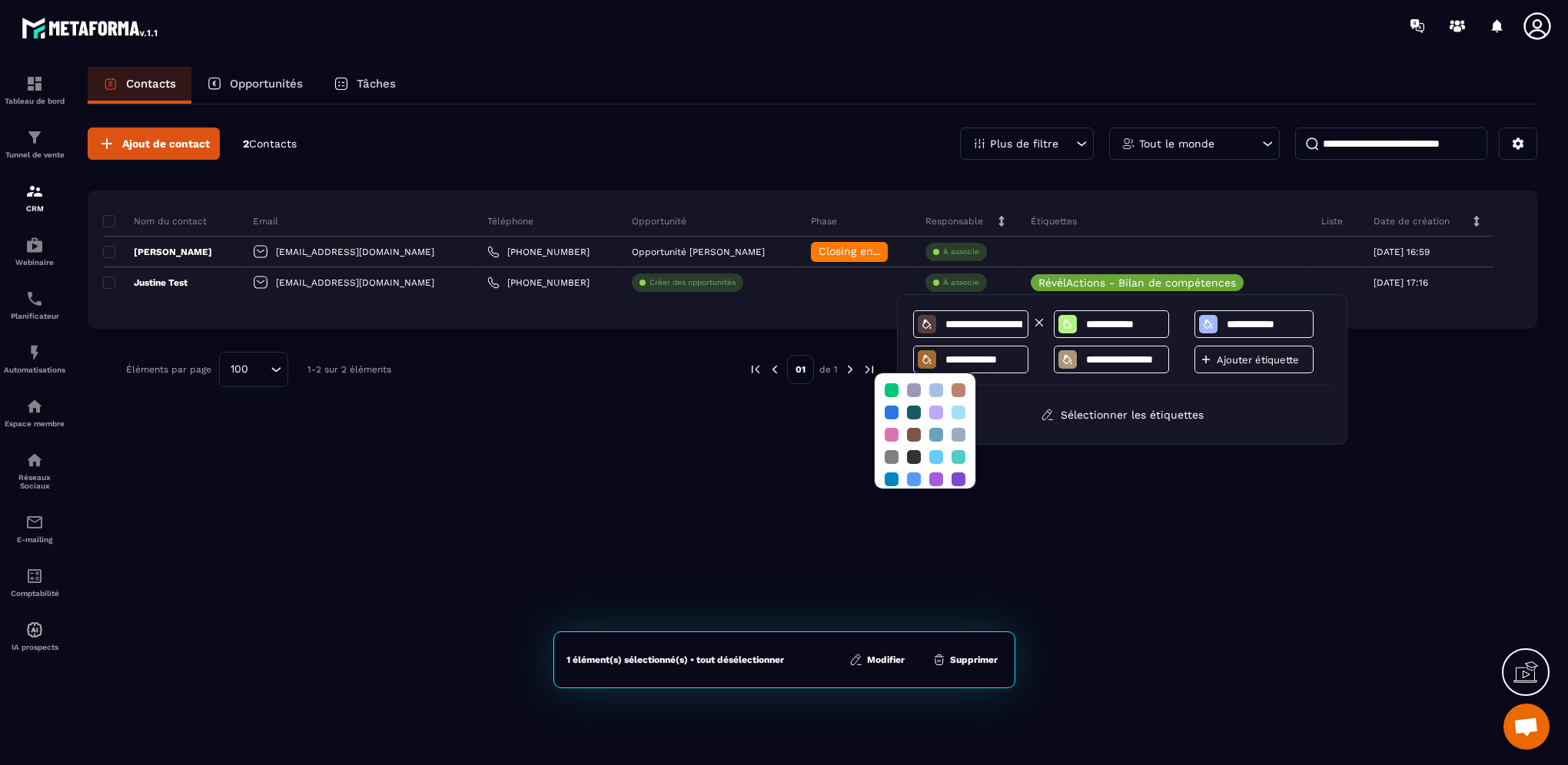
click at [924, 328] on icon at bounding box center [927, 323] width 8 height 9
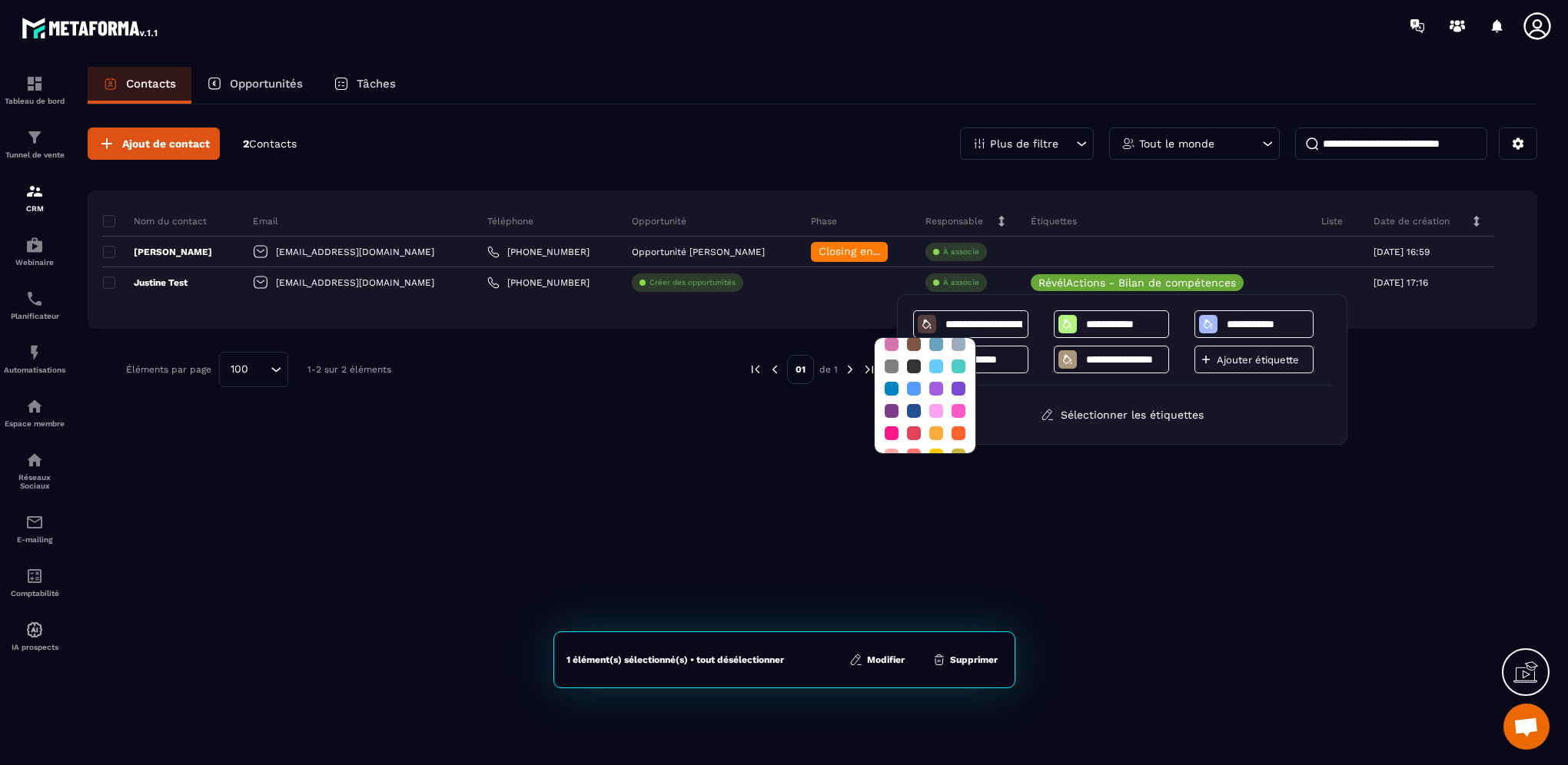
scroll to position [130, 0]
click at [936, 387] on div at bounding box center [936, 392] width 14 height 14
click at [1012, 404] on div "Sélectionner les étiquettes" at bounding box center [1122, 415] width 418 height 28
click at [1068, 361] on icon at bounding box center [1067, 359] width 8 height 9
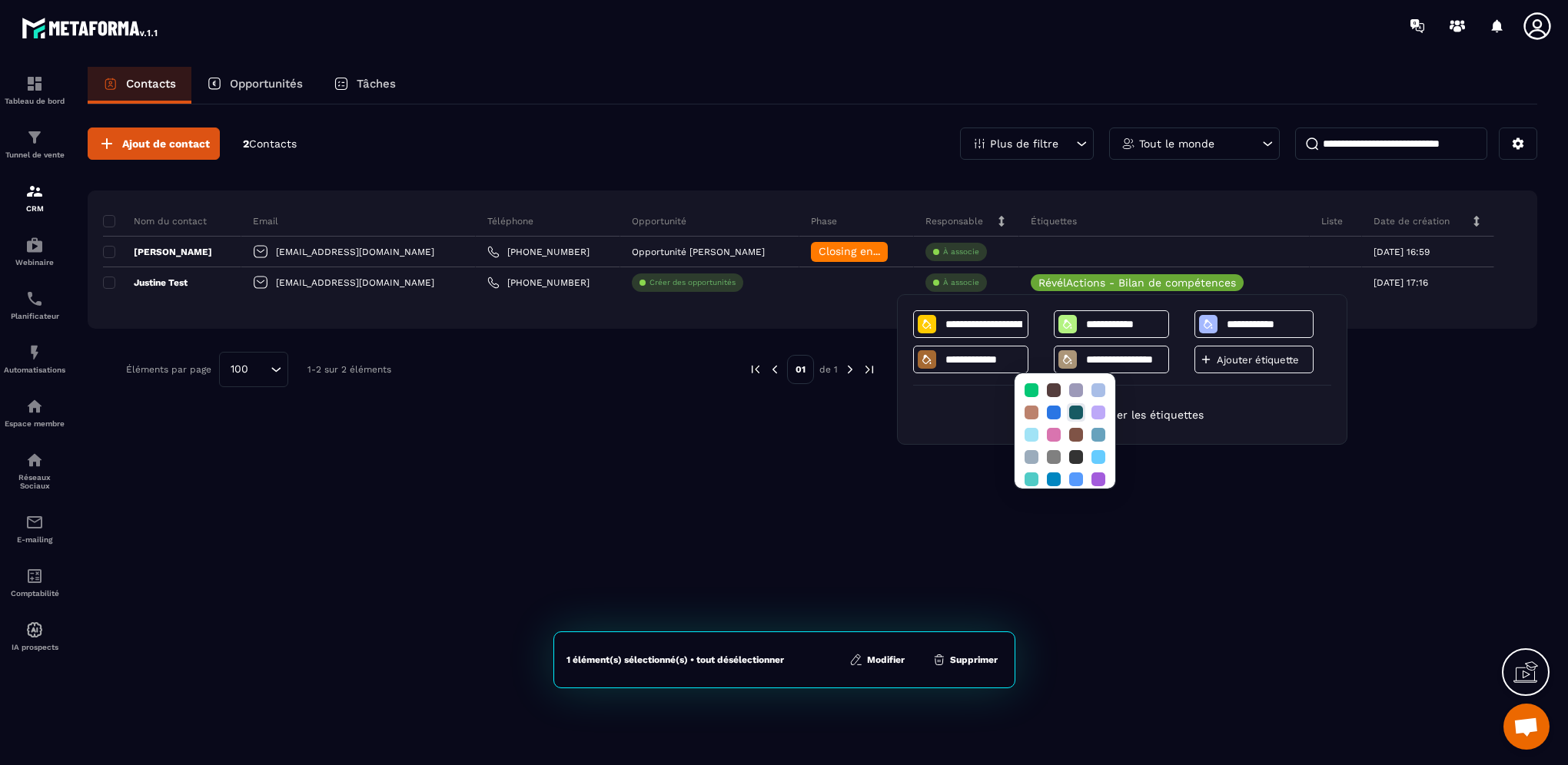
click at [1081, 411] on div at bounding box center [1075, 412] width 14 height 14
click at [972, 410] on div "Sélectionner les étiquettes" at bounding box center [1122, 415] width 418 height 28
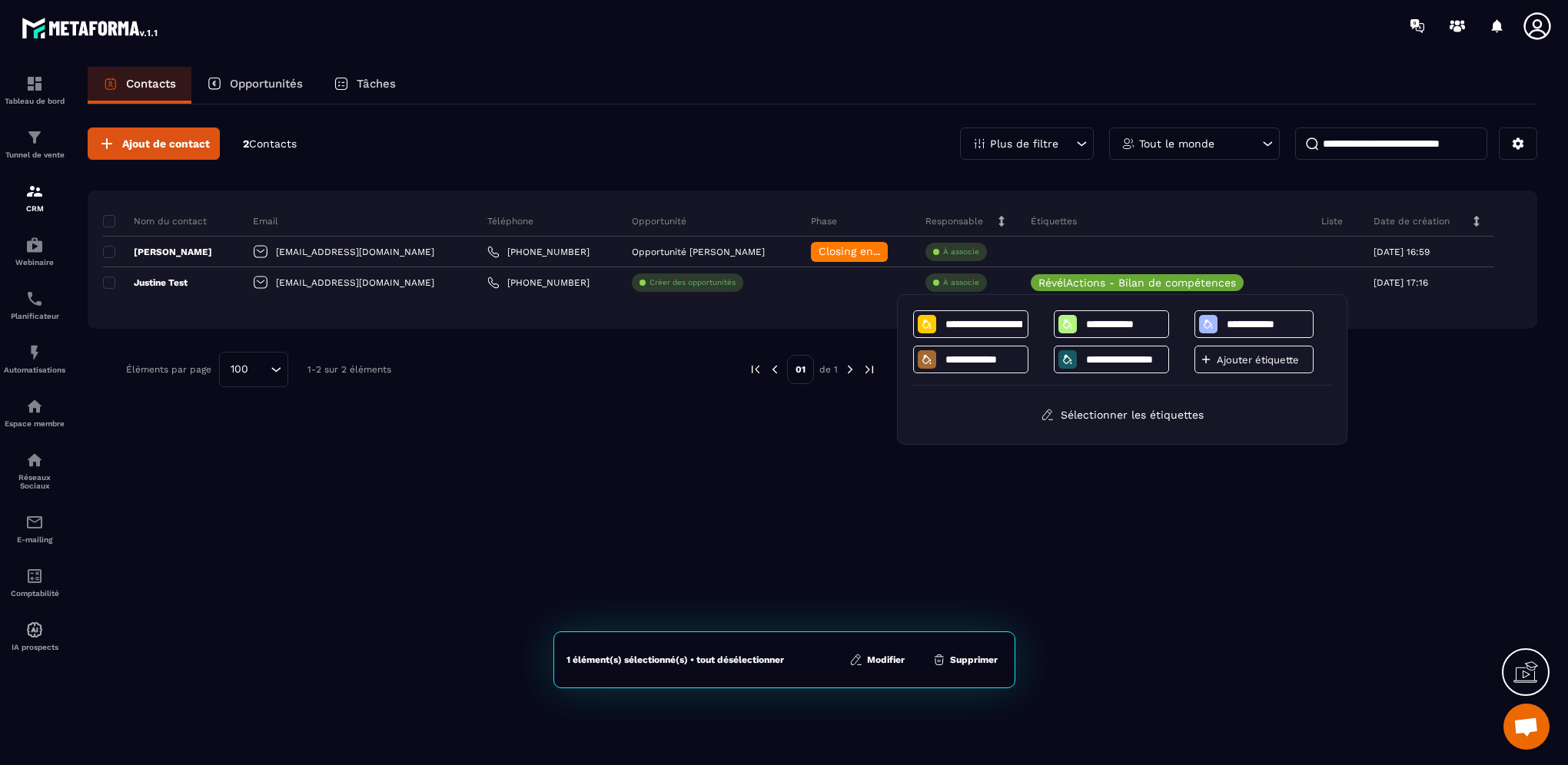
drag, startPoint x: 1097, startPoint y: 549, endPoint x: 1102, endPoint y: 567, distance: 18.7
click at [1101, 557] on div "Ajout de contact 2 Contacts Plus de filtre Tout le monde Nom du contact Email T…" at bounding box center [813, 434] width 1450 height 659
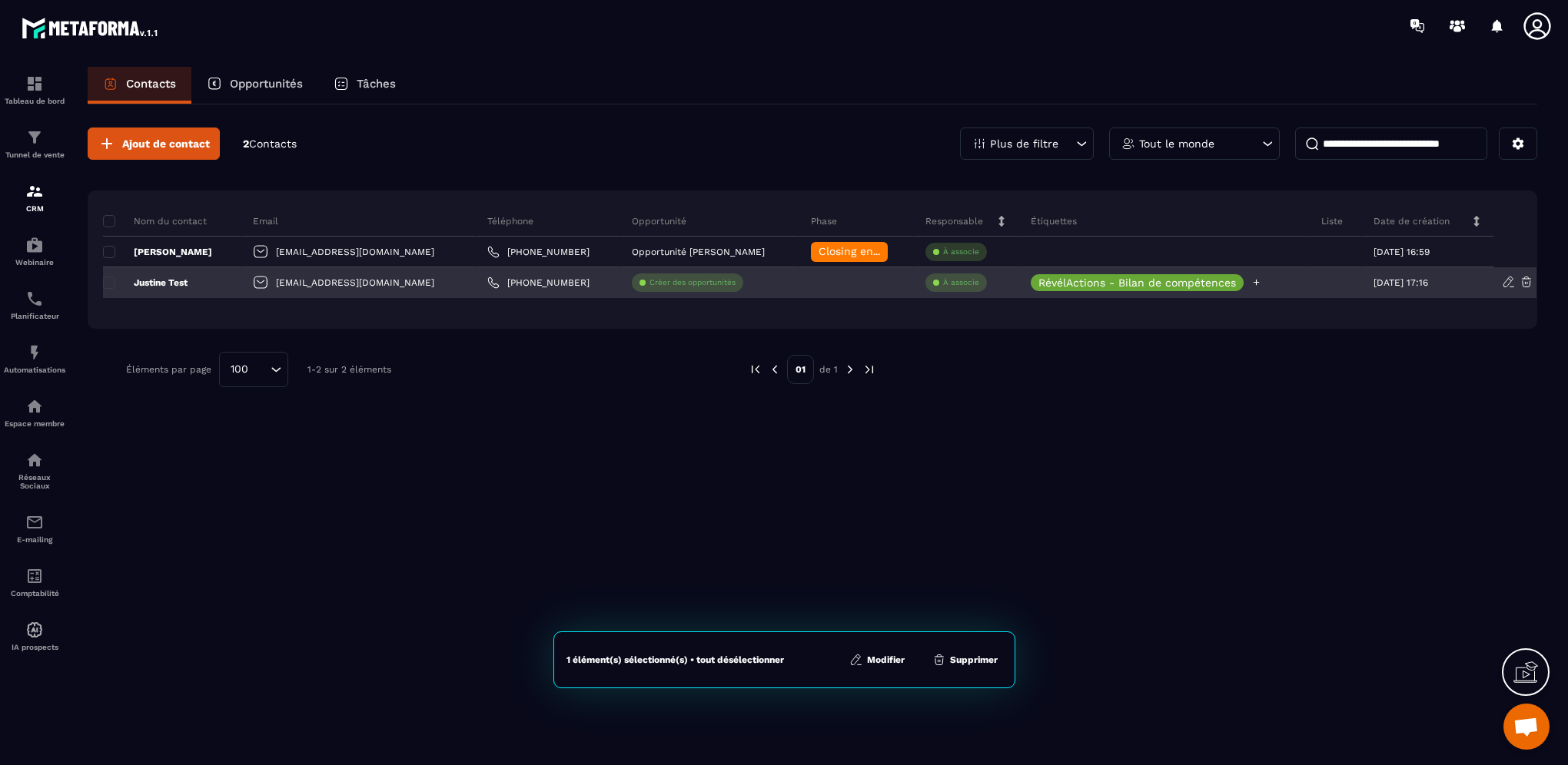
click at [1087, 282] on p "RévélActions - Bilan de compétences" at bounding box center [1137, 282] width 198 height 11
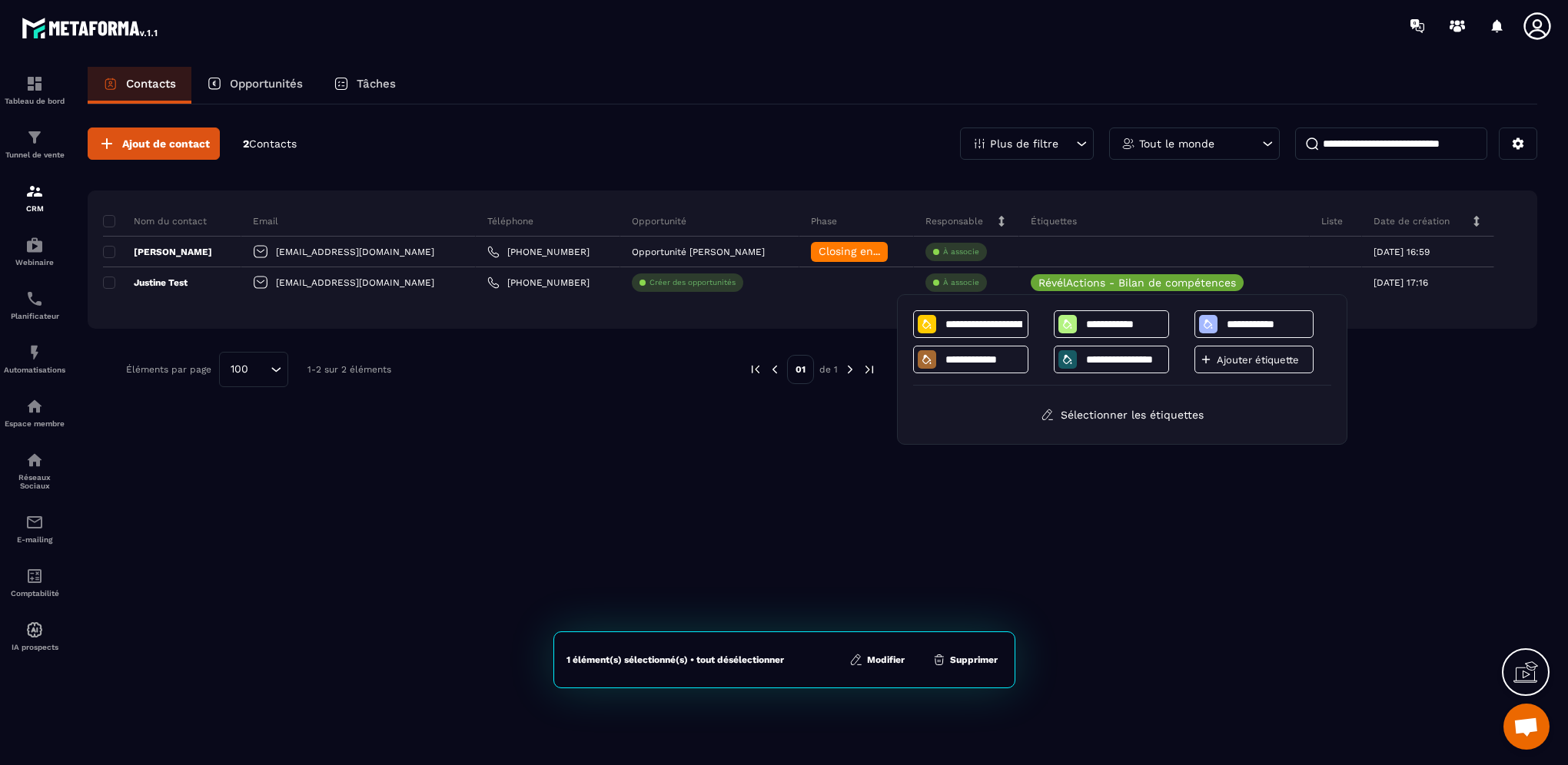
click at [1341, 540] on div "Ajout de contact 2 Contacts Plus de filtre Tout le monde Nom du contact Email T…" at bounding box center [813, 434] width 1450 height 659
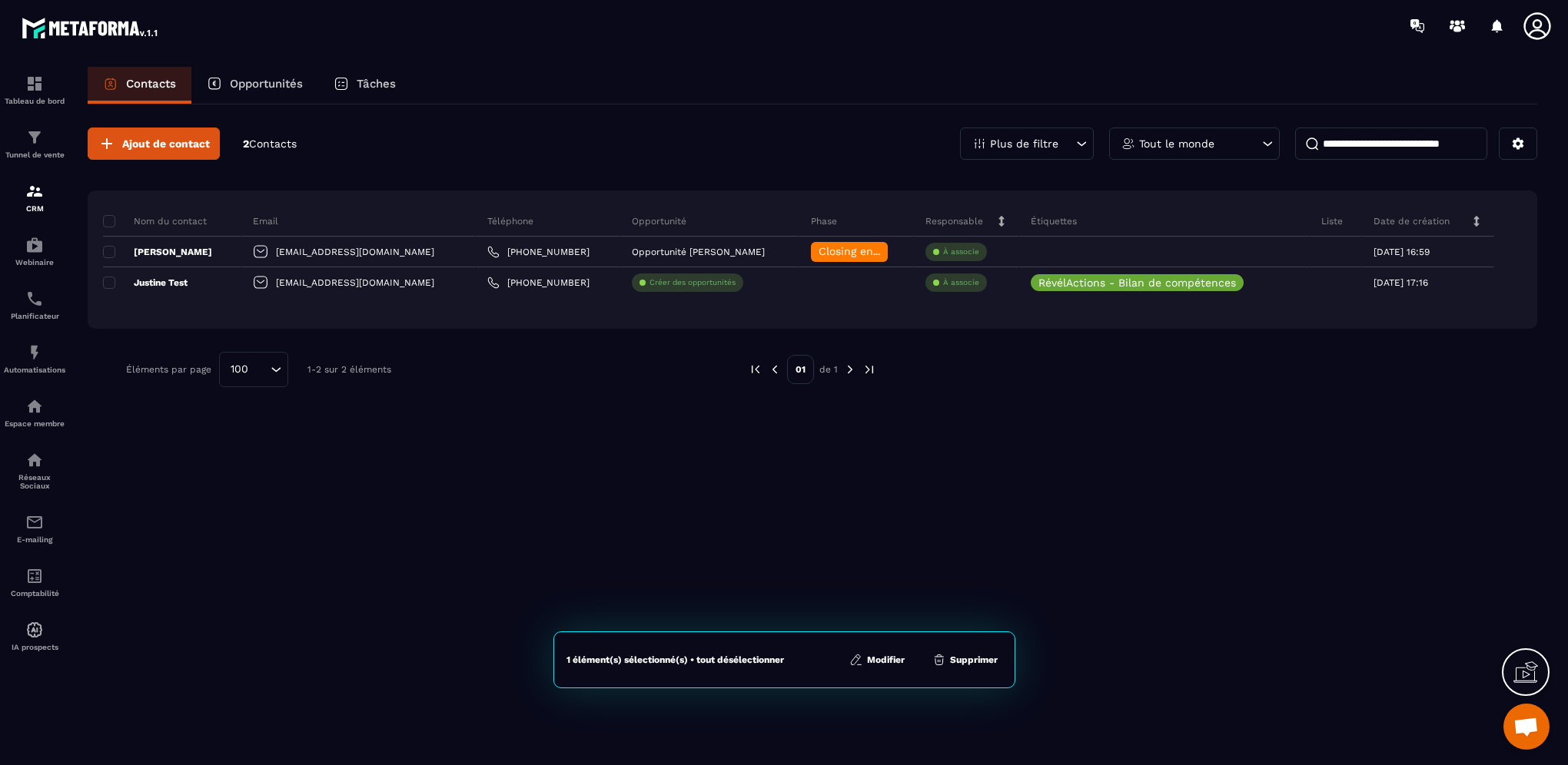
click at [1444, 304] on div "Nom du contact Email Téléphone Opportunité Phase Responsable Étiquettes Liste D…" at bounding box center [813, 260] width 1450 height 138
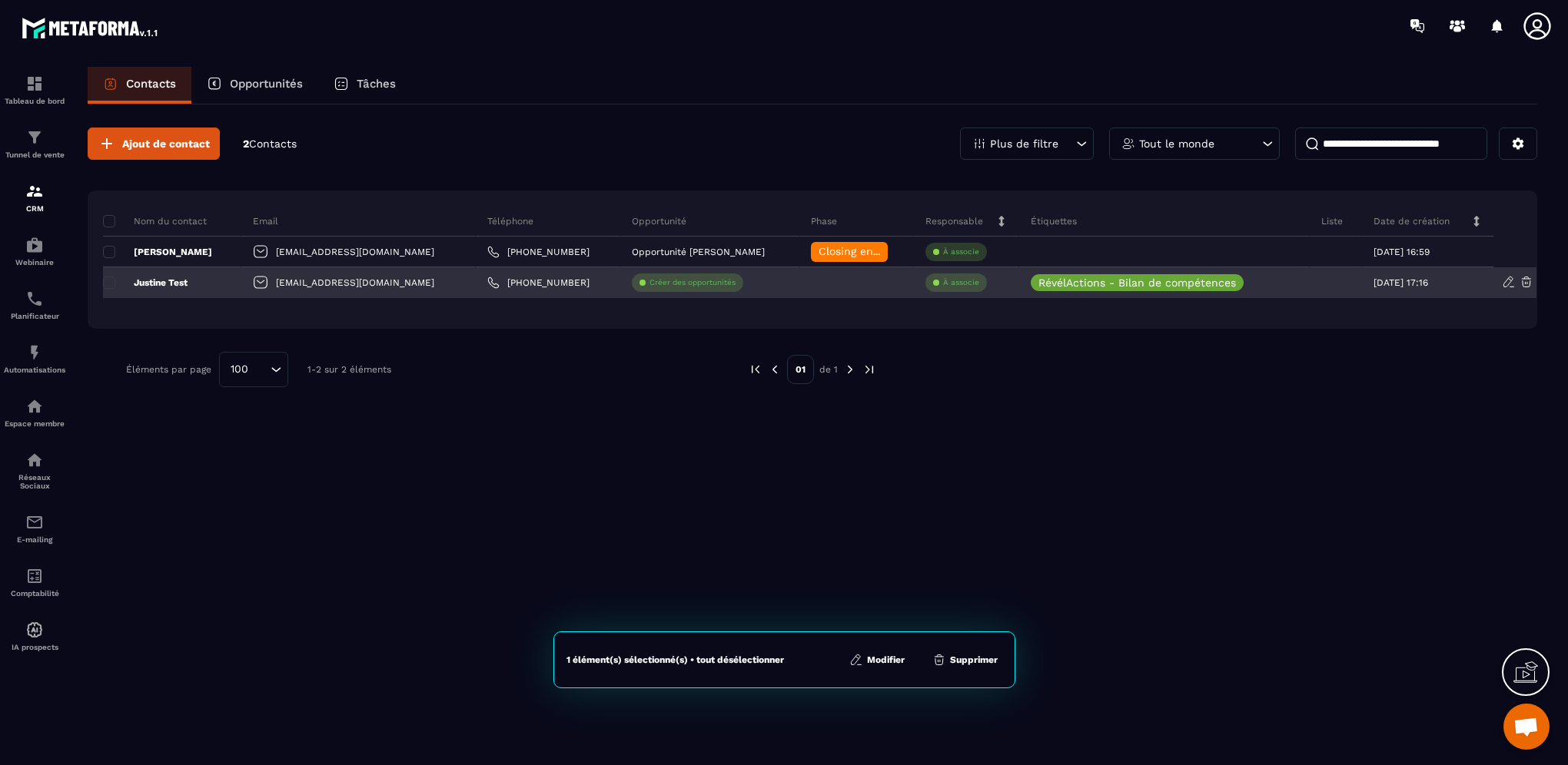
click at [1508, 279] on icon at bounding box center [1509, 282] width 14 height 14
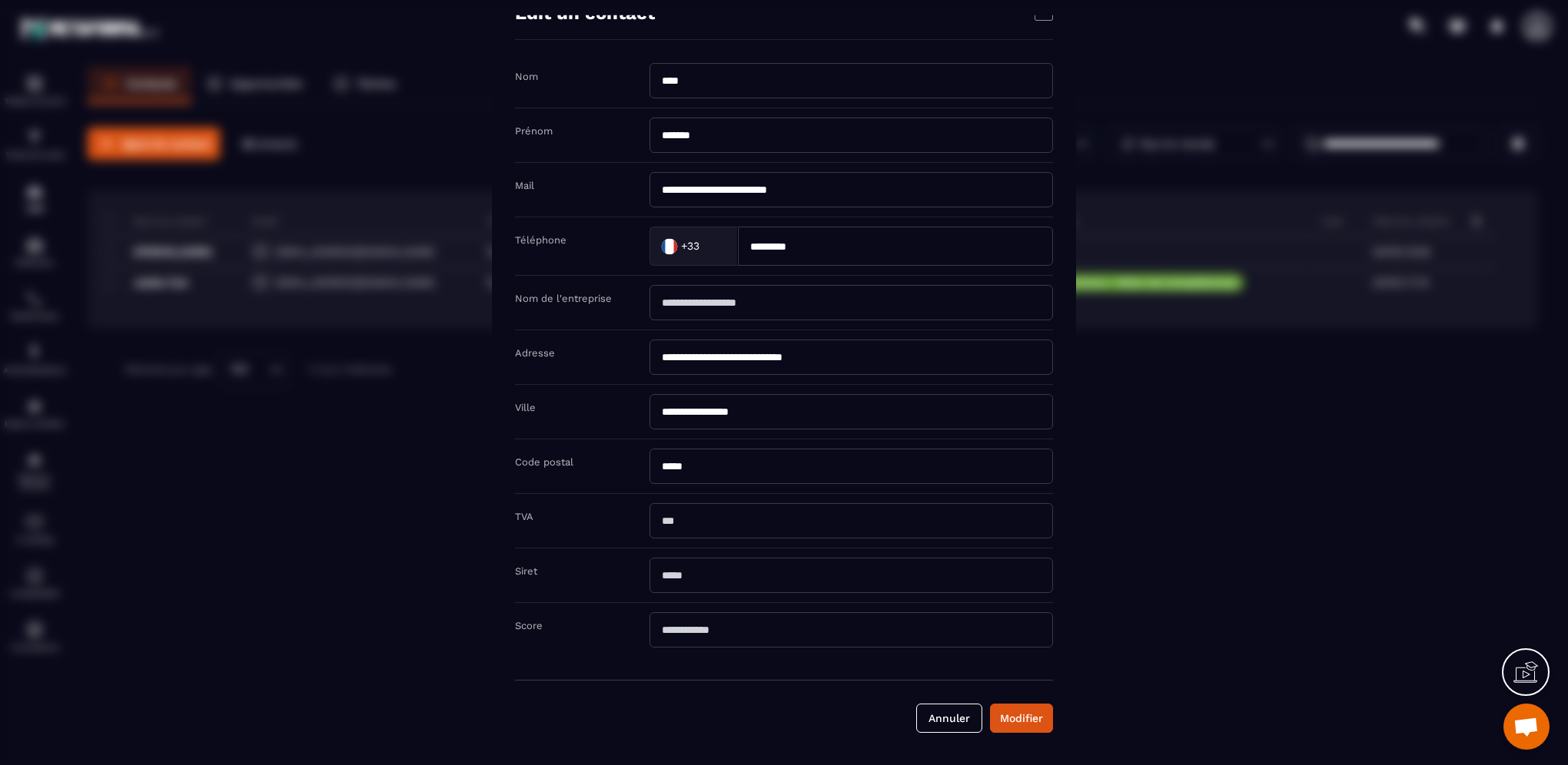
scroll to position [0, 0]
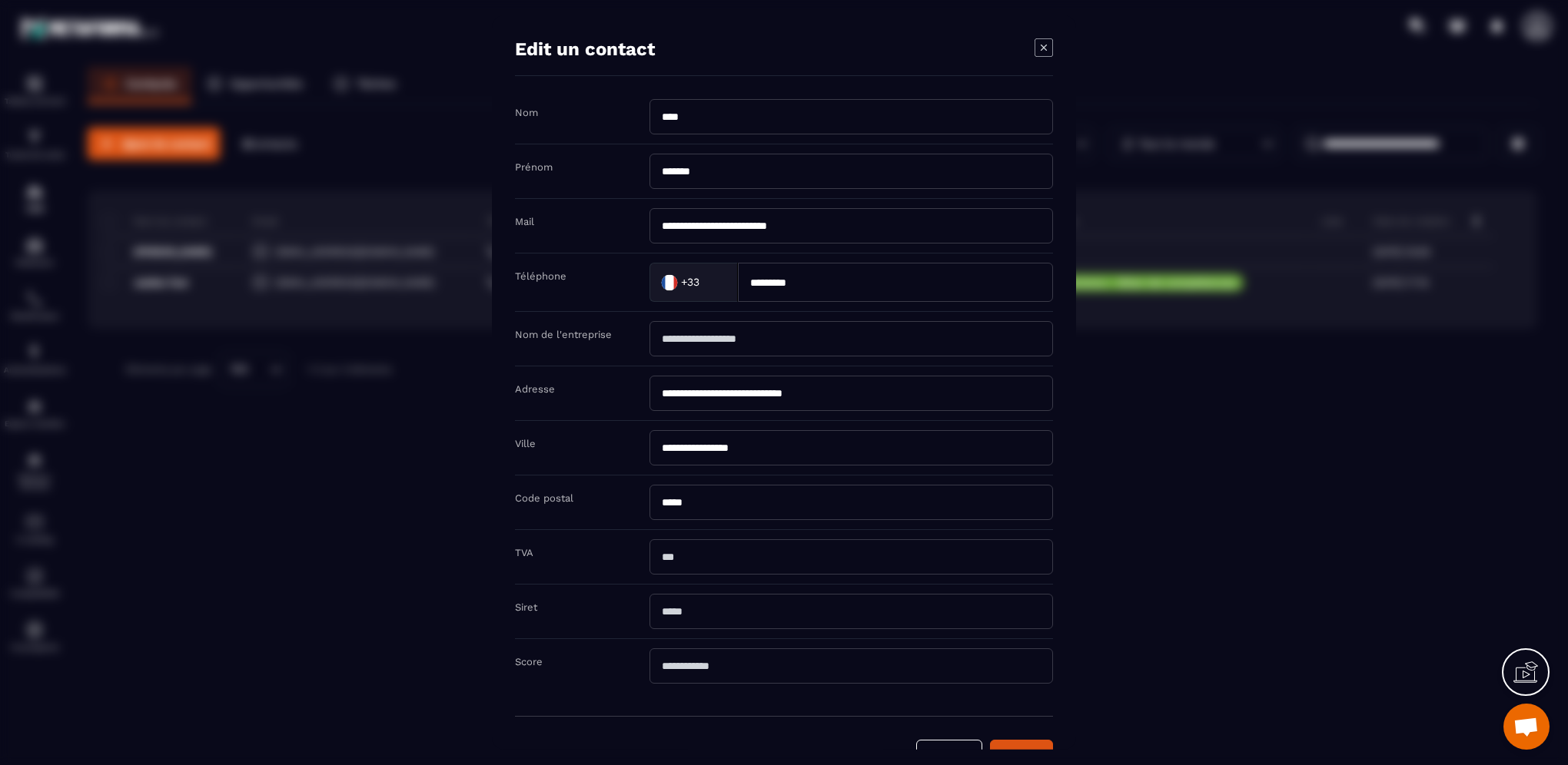
click at [1043, 57] on div "Modal window" at bounding box center [1043, 48] width 19 height 21
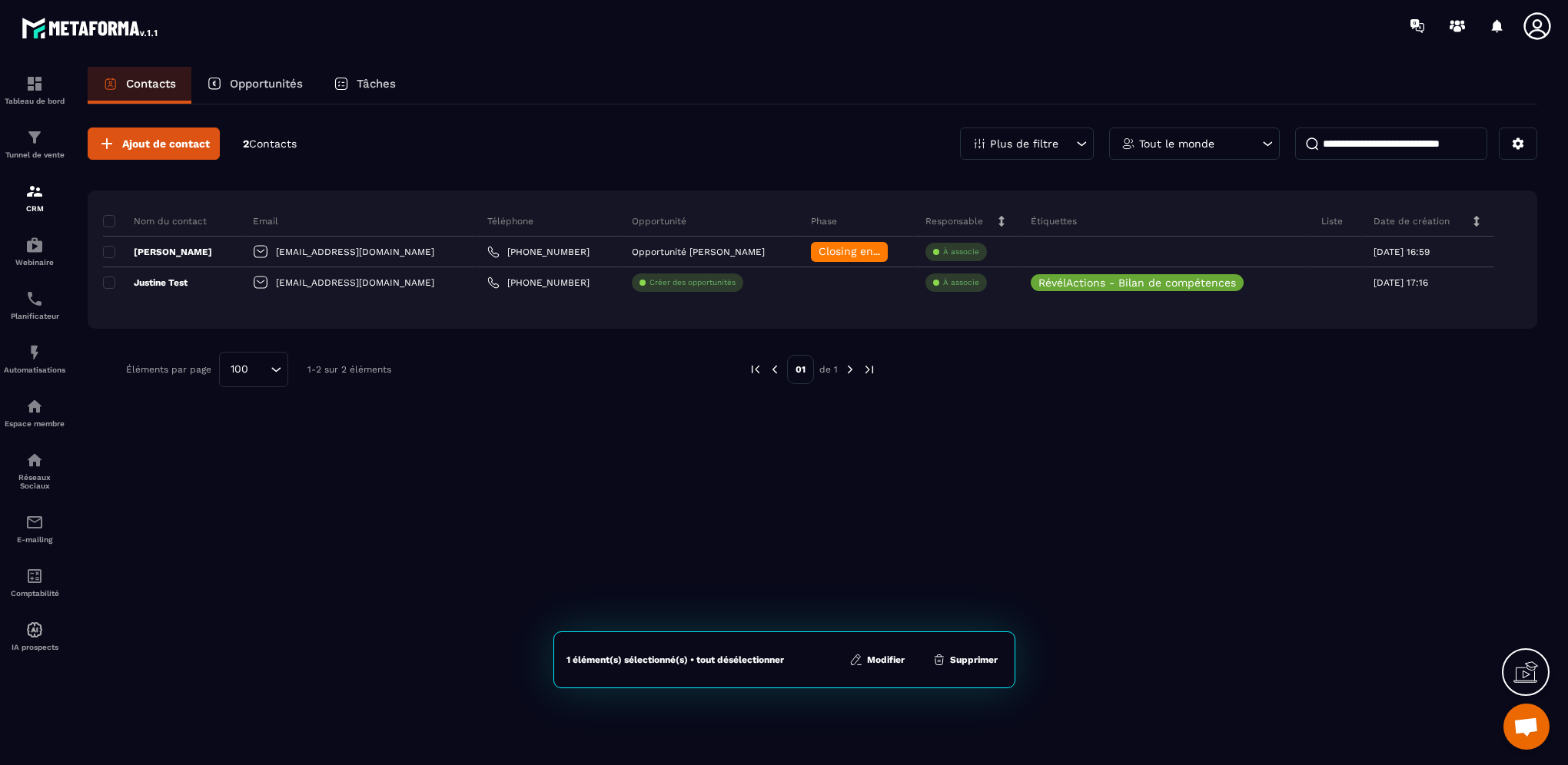
click at [376, 82] on p "Tâches" at bounding box center [376, 84] width 39 height 14
